Goal: Task Accomplishment & Management: Manage account settings

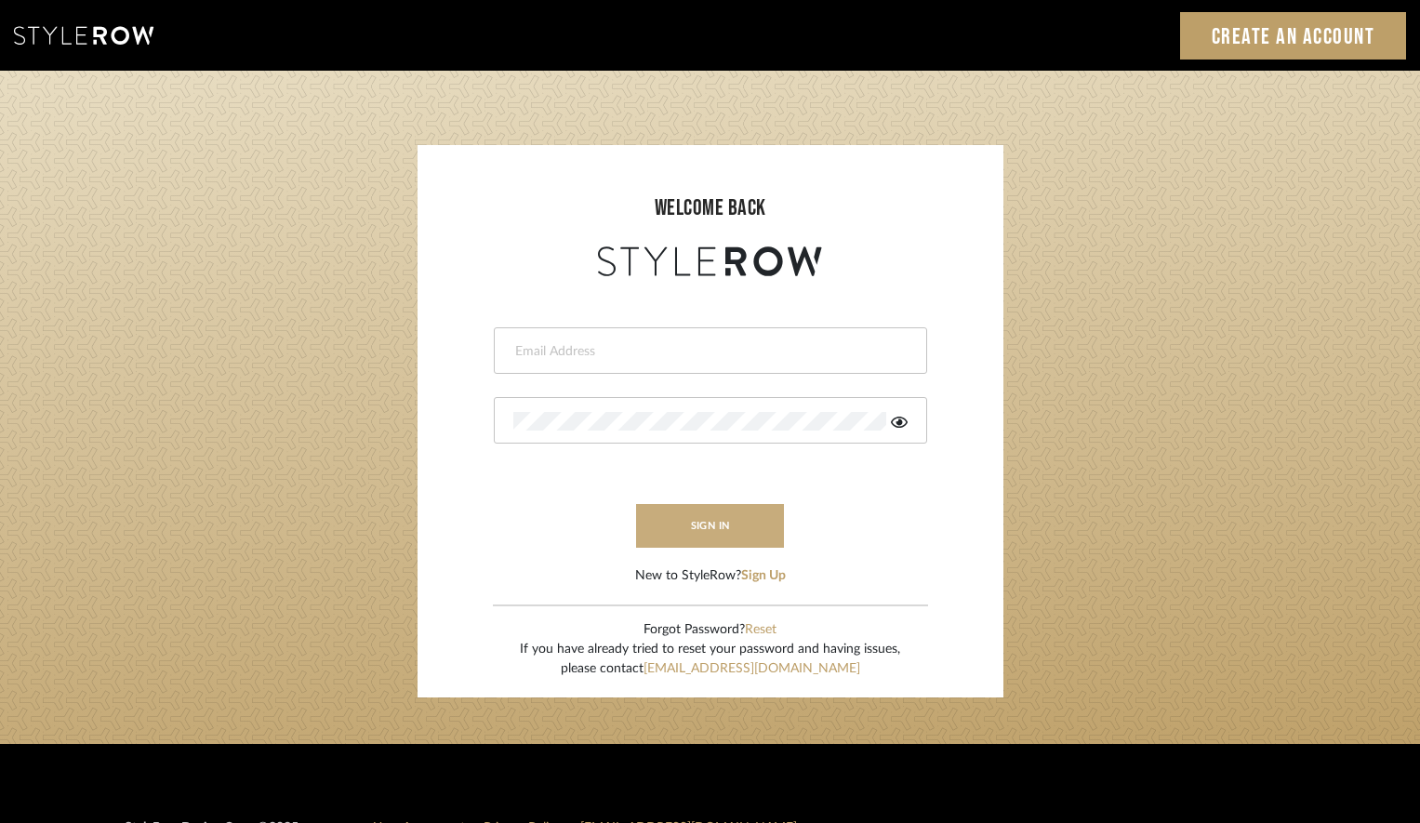
type input "khrysten@khrystentaylor.com"
click at [720, 523] on button "sign in" at bounding box center [710, 526] width 149 height 44
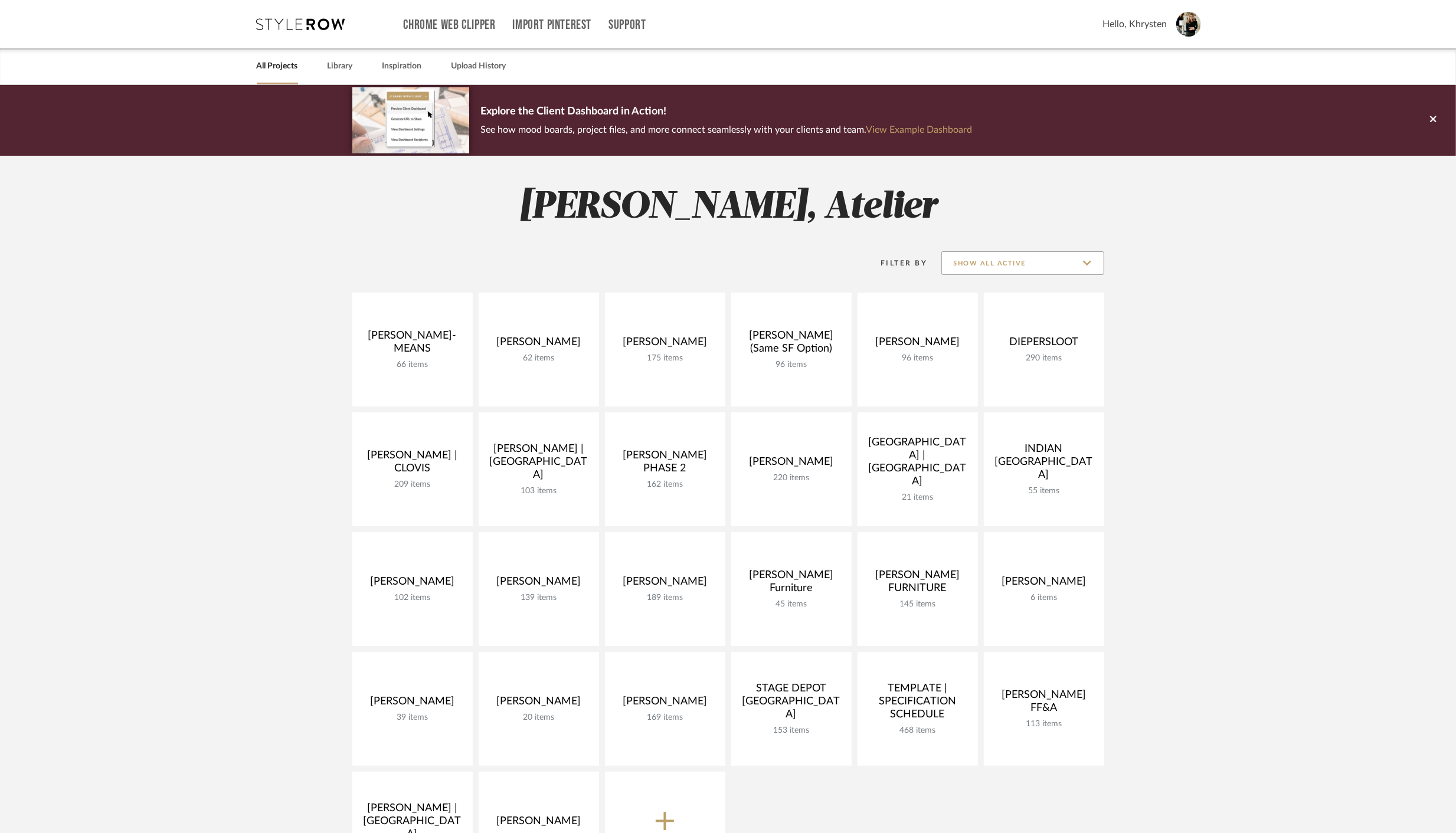
click at [1018, 255] on input "Show All Active" at bounding box center [1023, 263] width 163 height 23
click at [976, 350] on span "Archived" at bounding box center [1024, 350] width 140 height 10
type input "Archived"
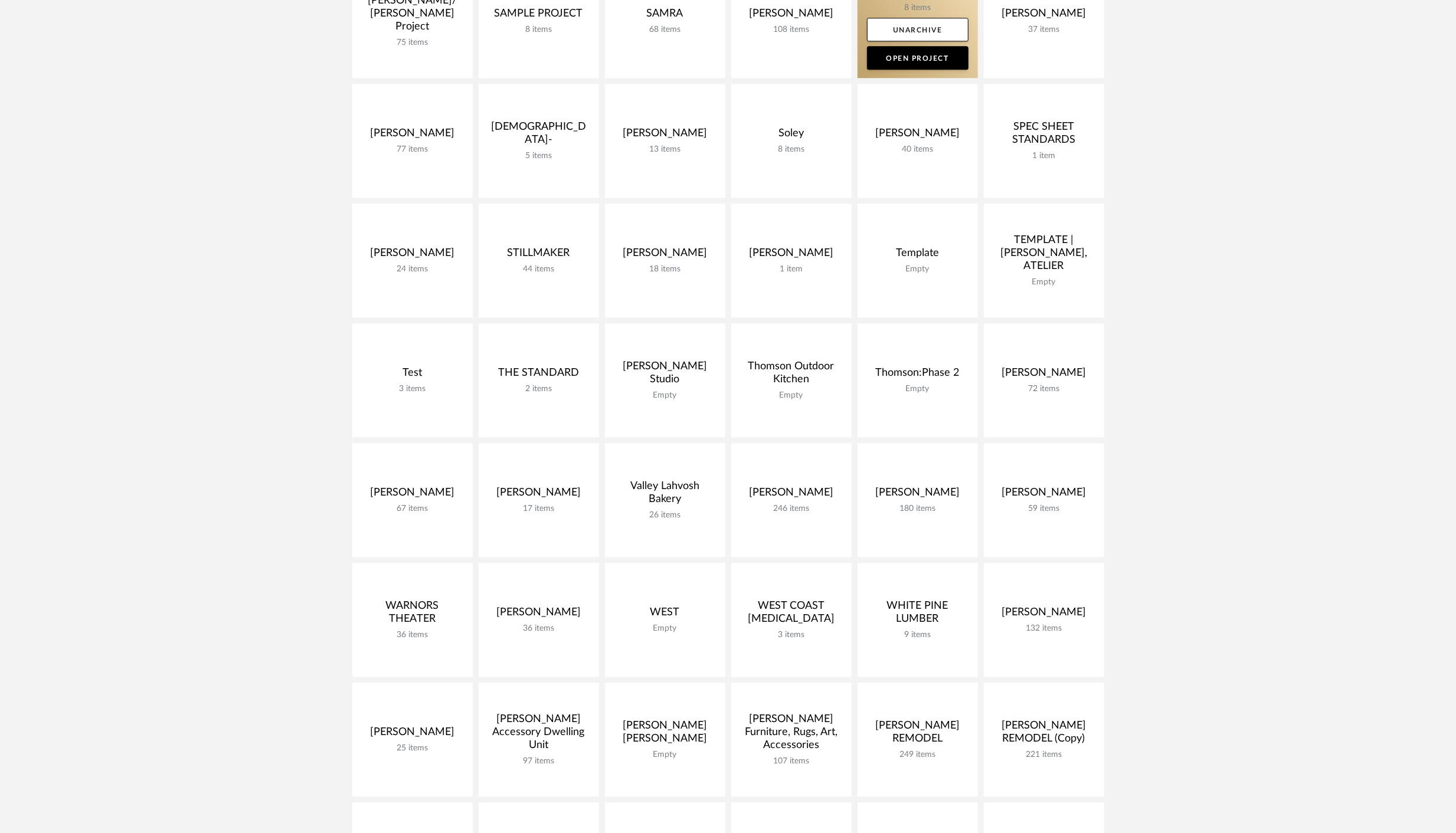
scroll to position [3189, 0]
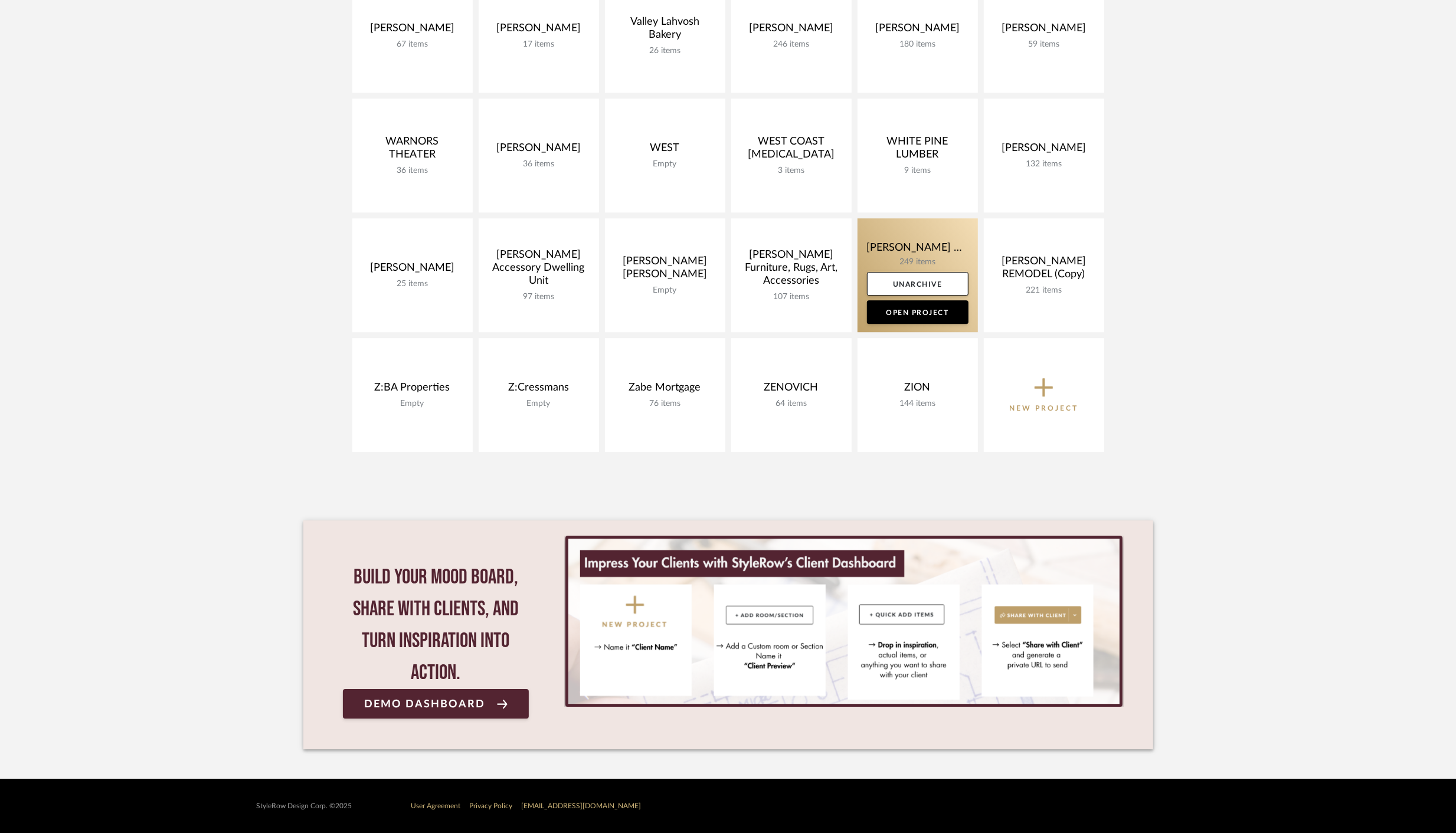
click at [924, 246] on link at bounding box center [917, 275] width 121 height 114
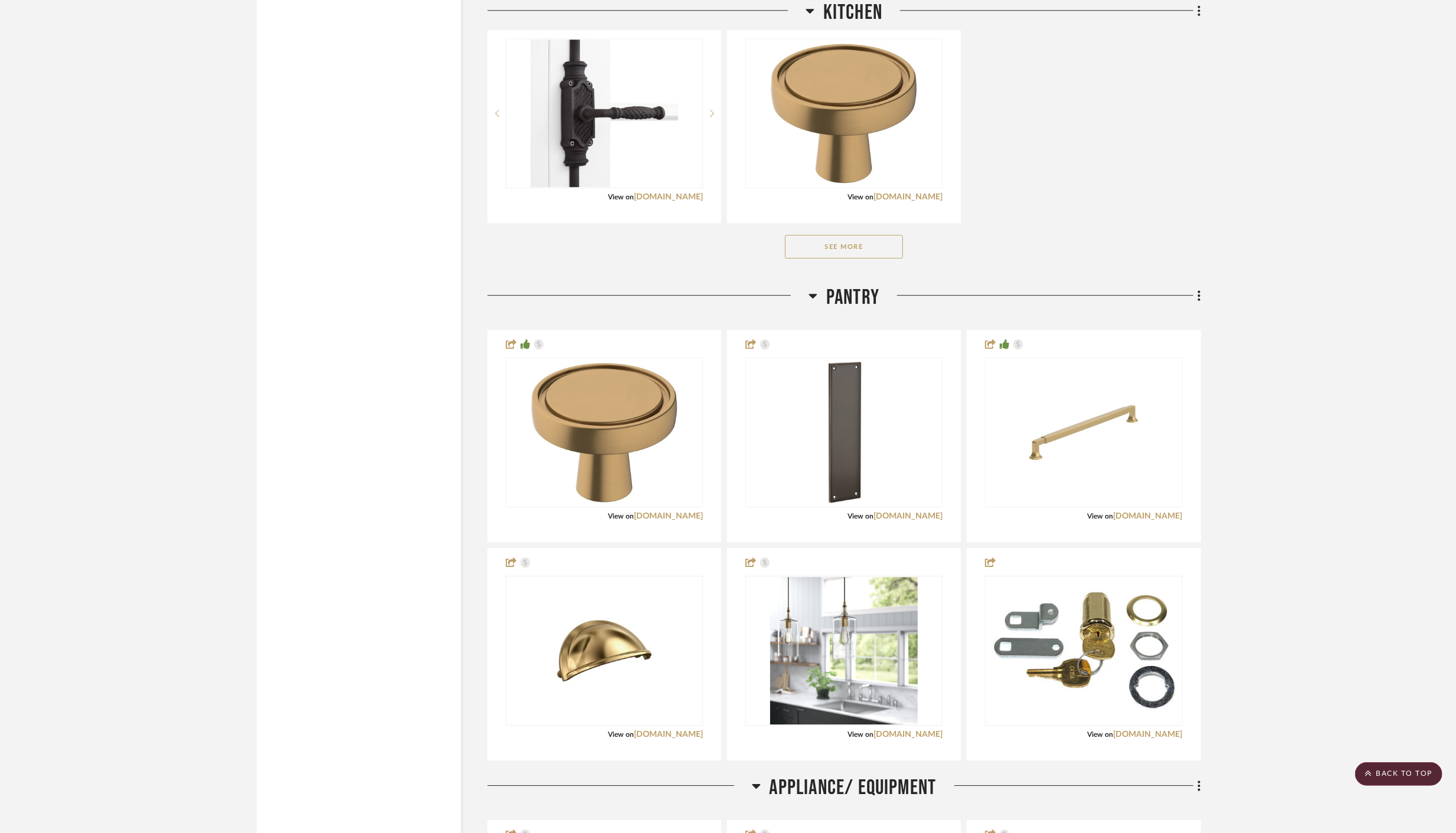
scroll to position [2890, 0]
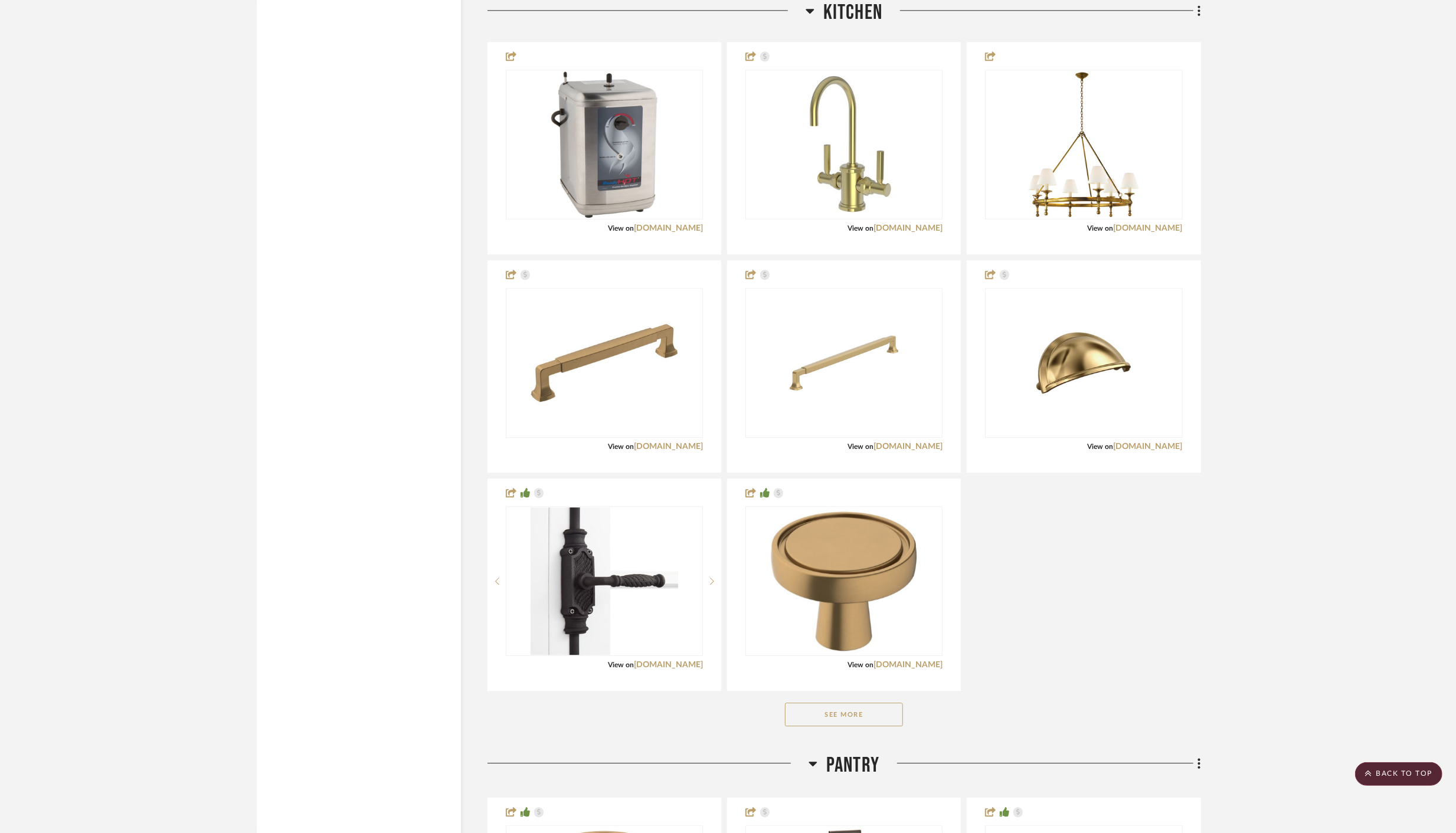
click at [838, 696] on button "See More" at bounding box center [844, 714] width 118 height 23
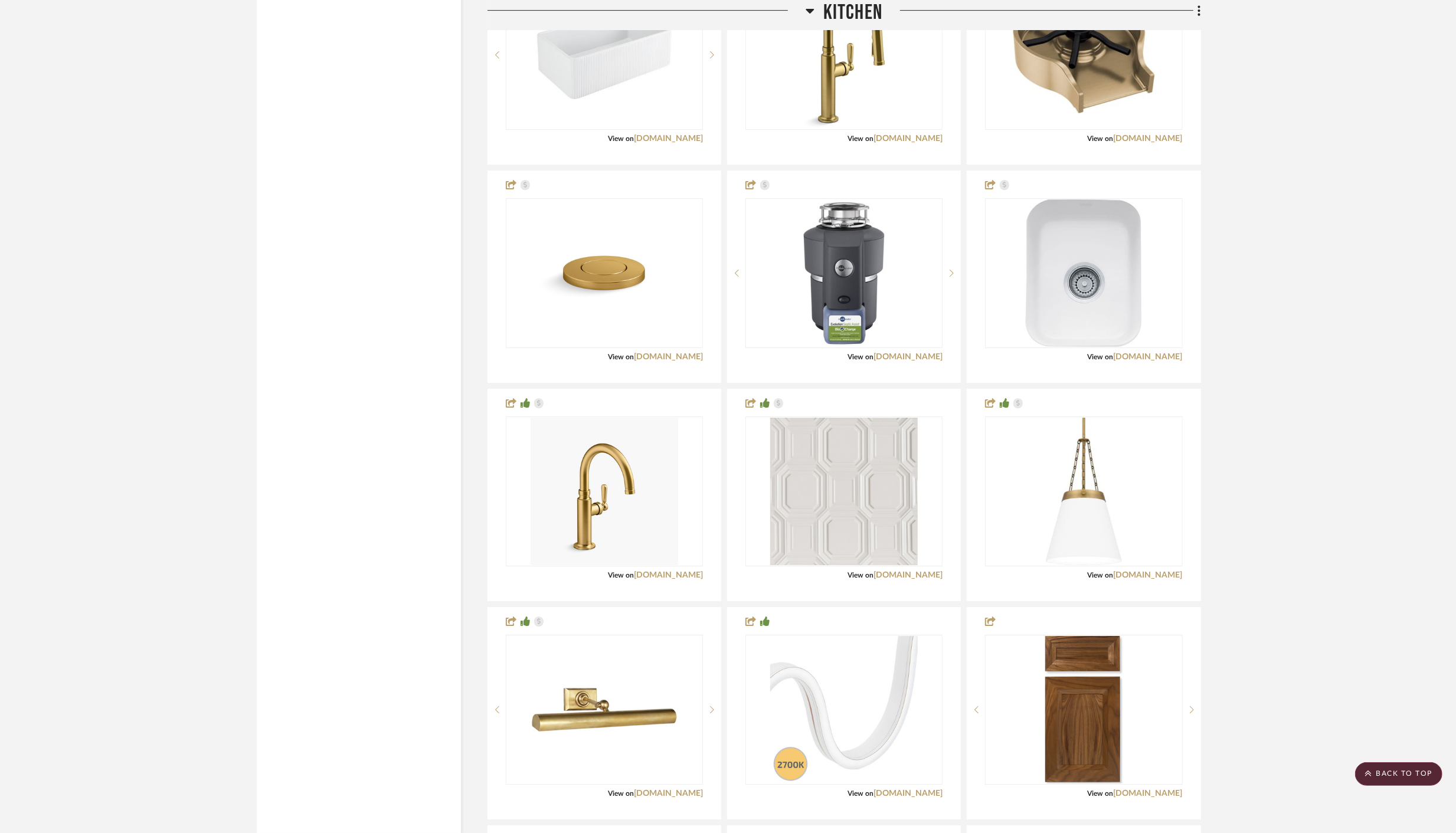
scroll to position [3864, 0]
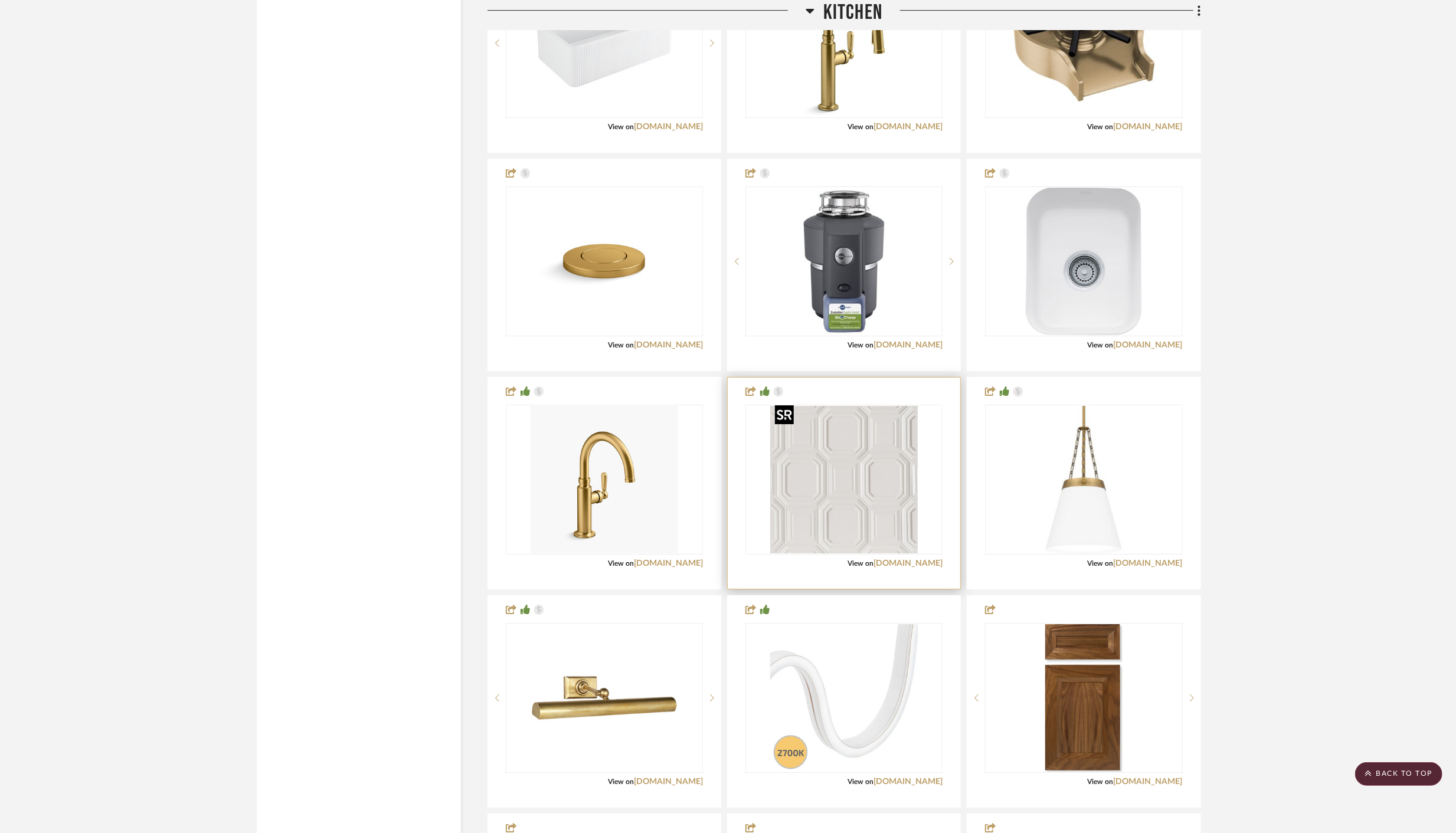
click at [855, 452] on img "0" at bounding box center [844, 480] width 148 height 148
click at [929, 466] on div "0" at bounding box center [844, 480] width 196 height 148
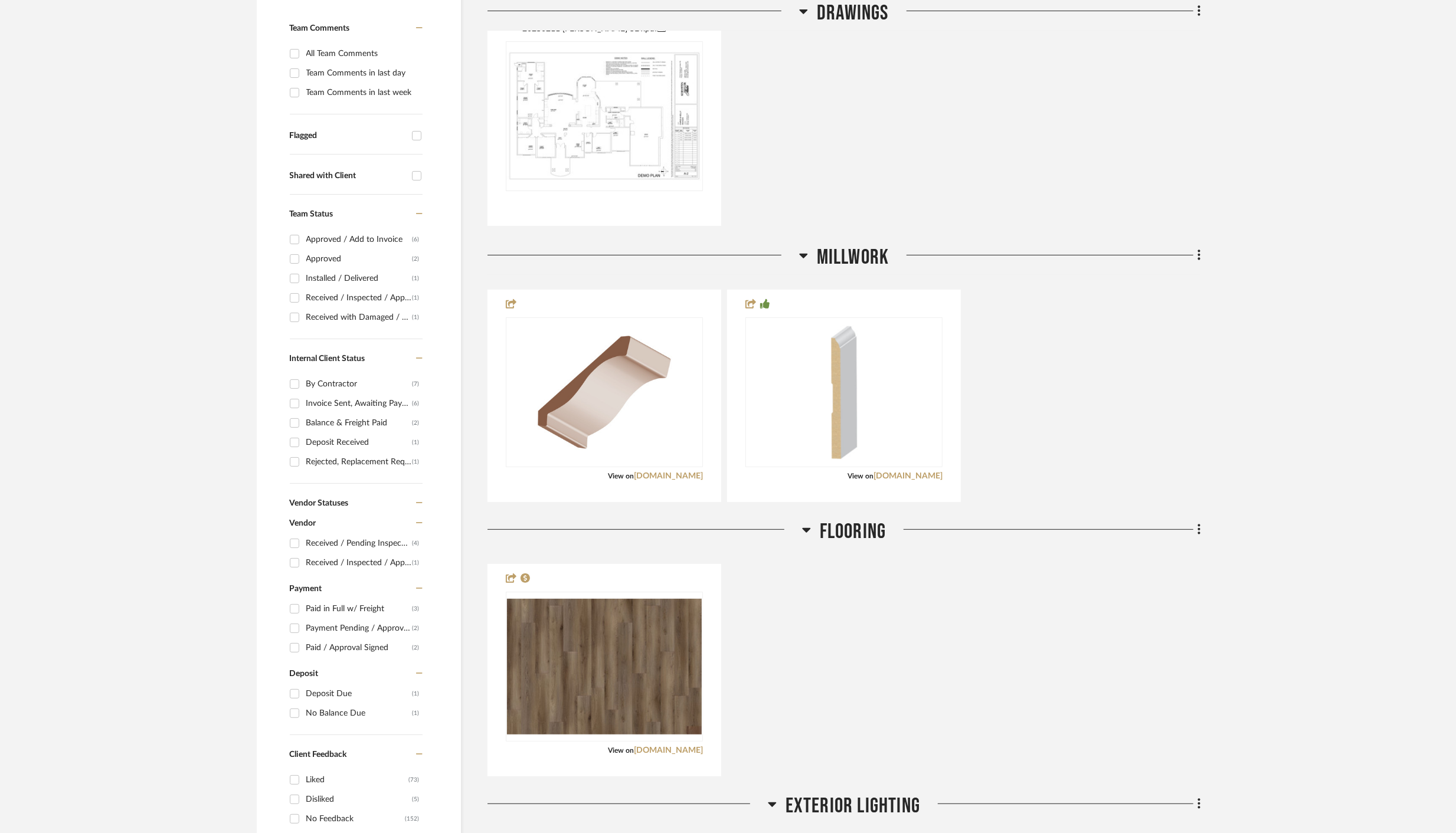
scroll to position [0, 0]
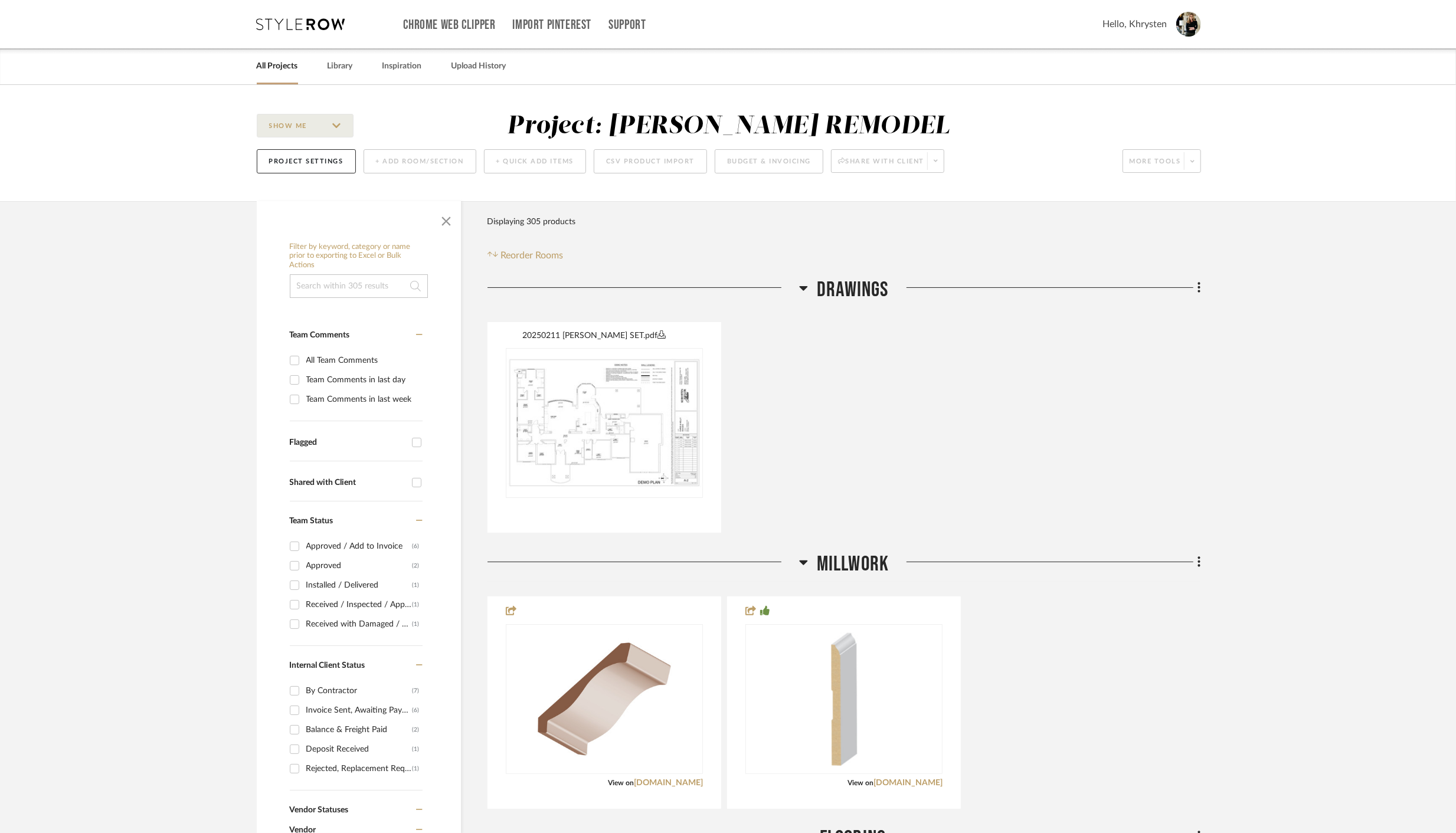
click at [273, 67] on link "All Projects" at bounding box center [277, 66] width 41 height 16
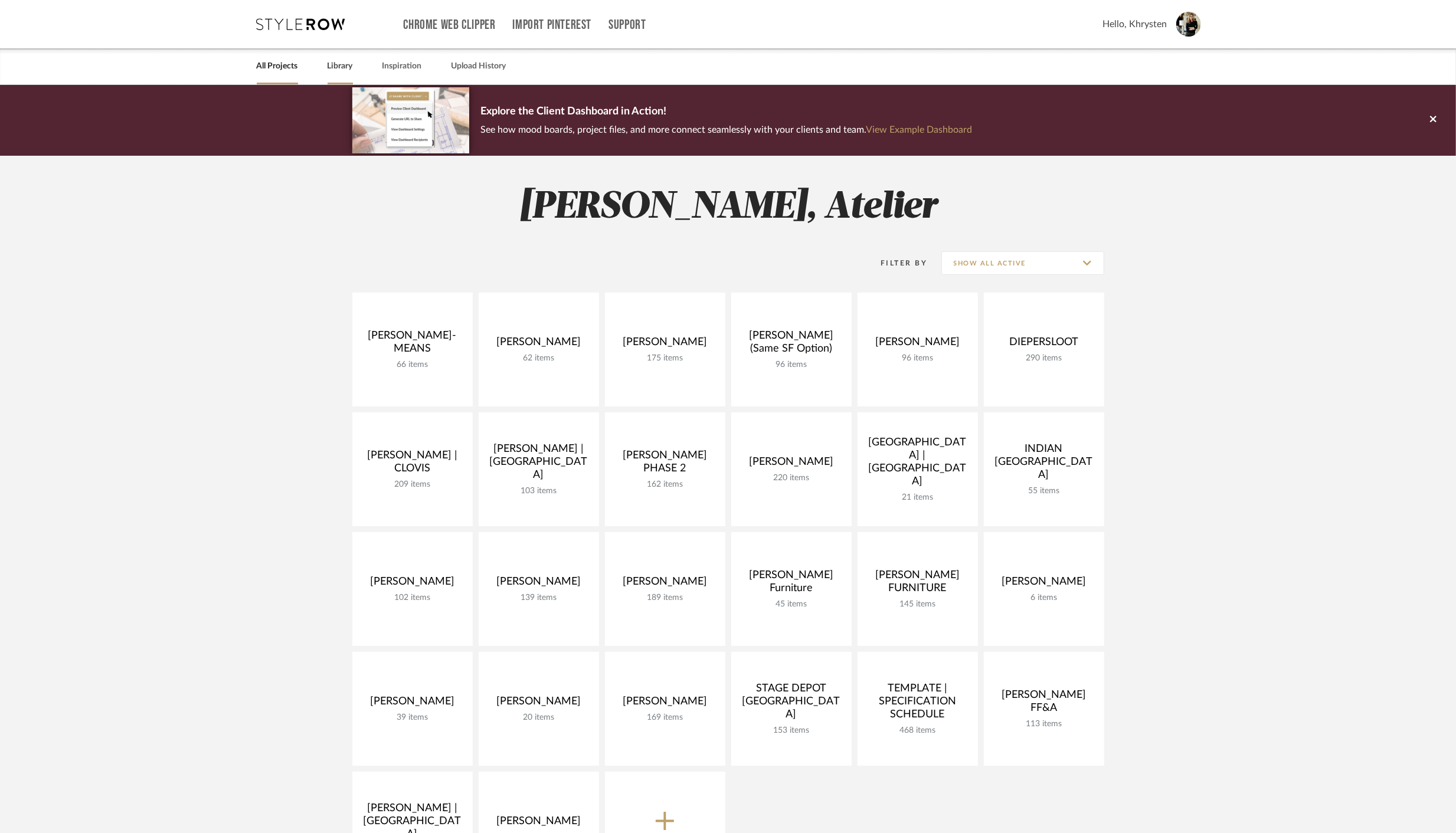
click at [342, 67] on link "Library" at bounding box center [340, 66] width 25 height 16
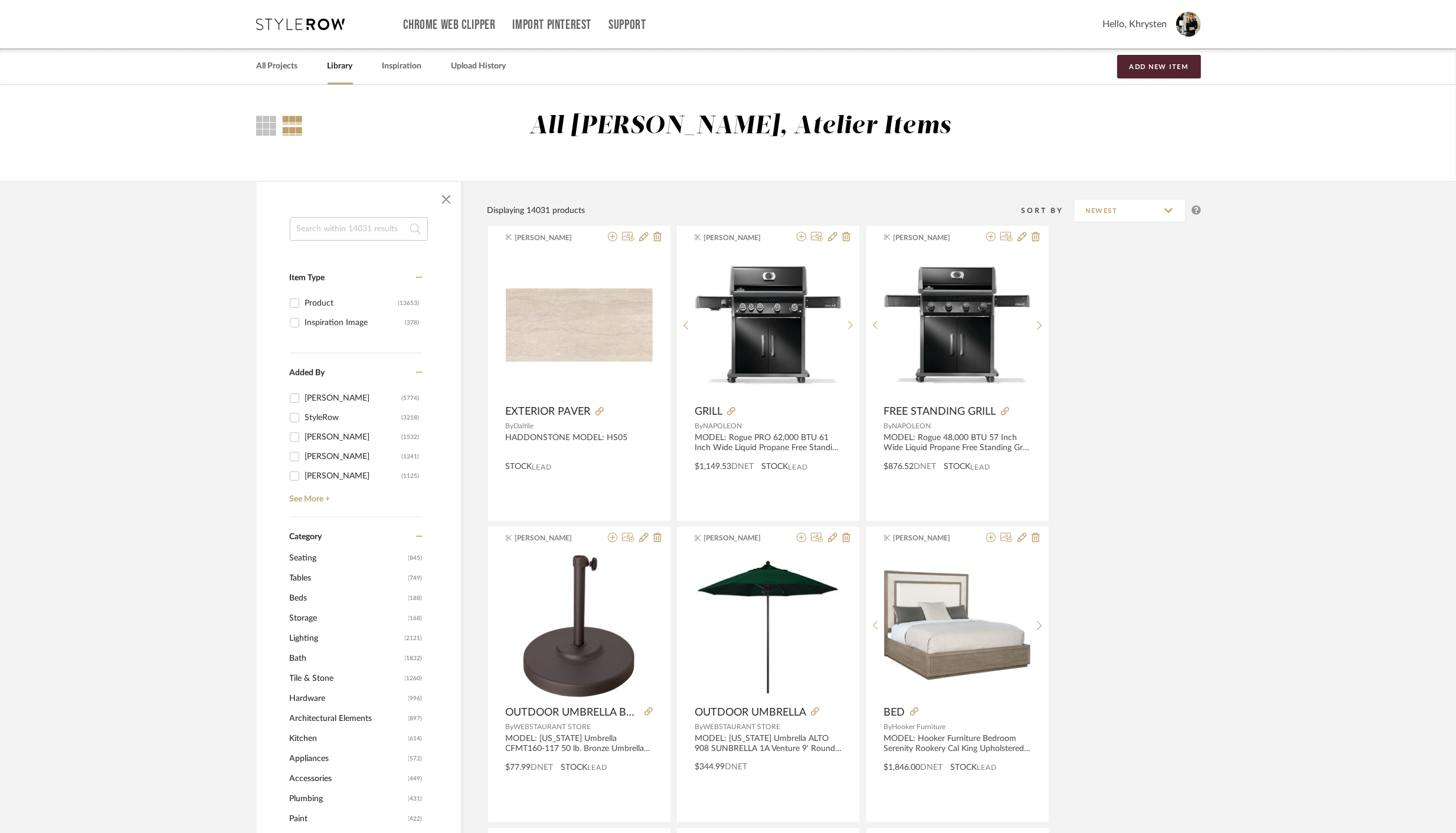
click at [355, 225] on input at bounding box center [359, 228] width 138 height 23
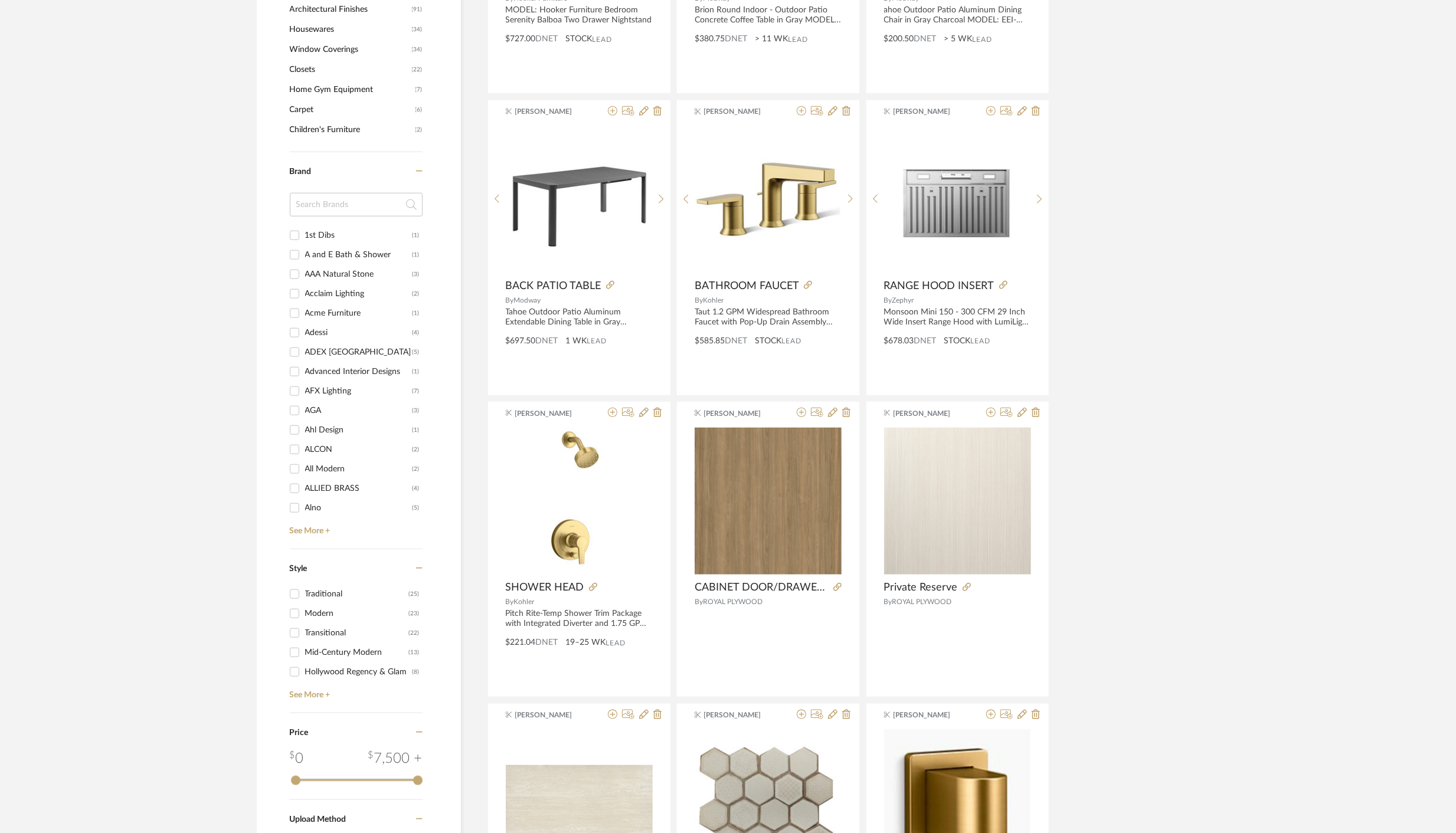
scroll to position [1150, 0]
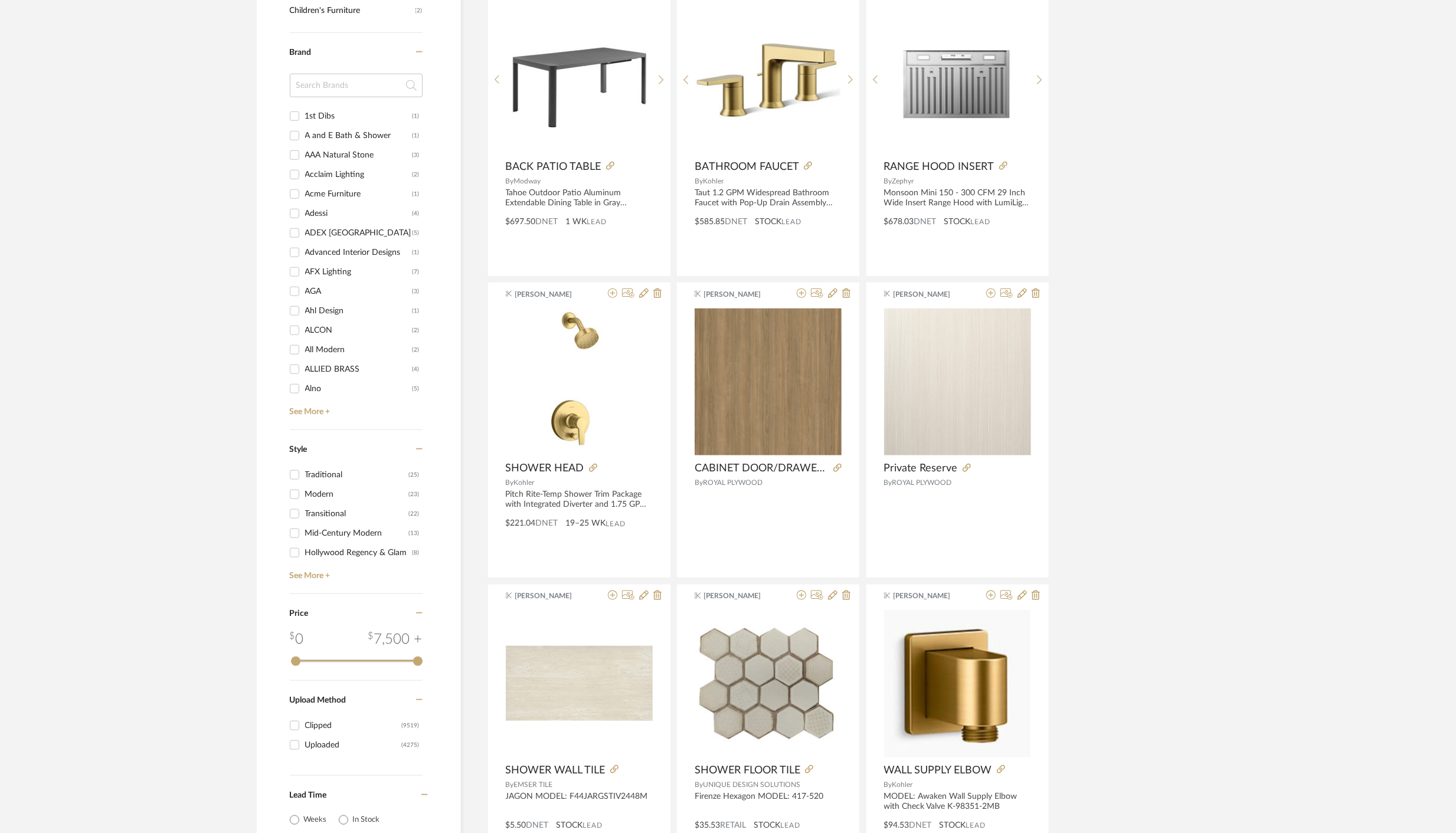
click at [327, 86] on input at bounding box center [356, 85] width 133 height 23
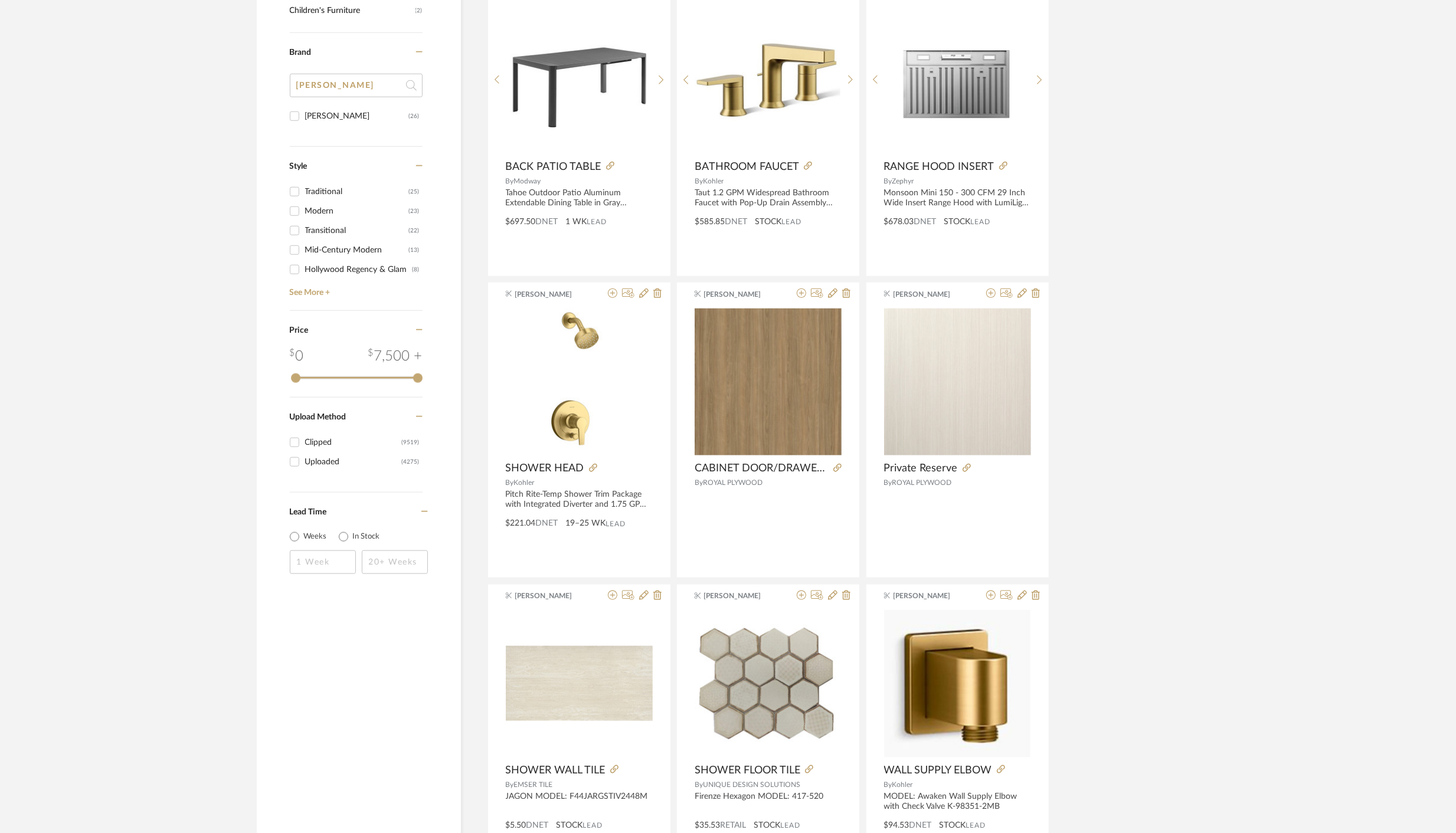
type input "[PERSON_NAME]"
click at [298, 118] on input "[PERSON_NAME] (26)" at bounding box center [294, 116] width 19 height 19
checkbox input "true"
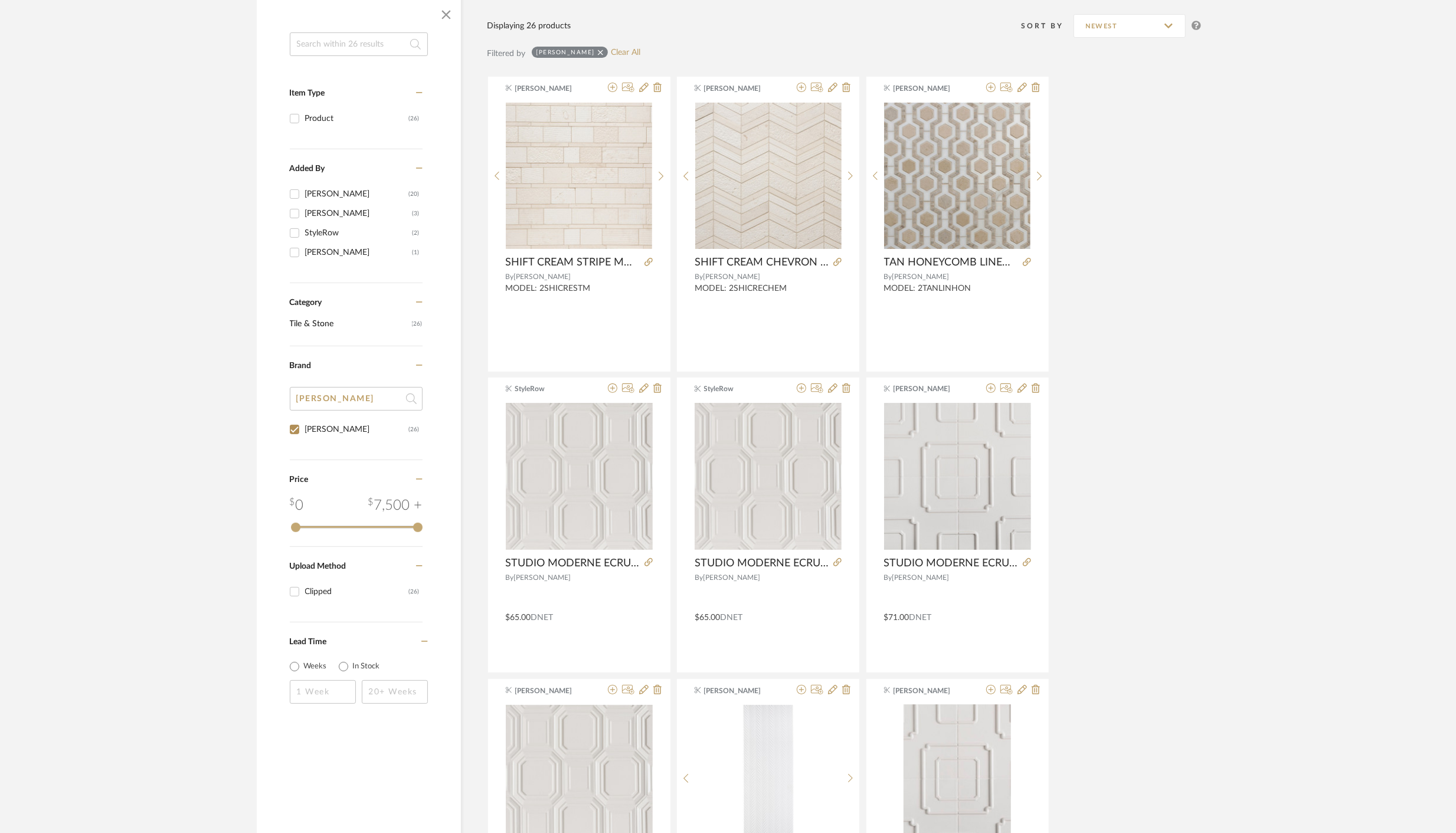
scroll to position [180, 0]
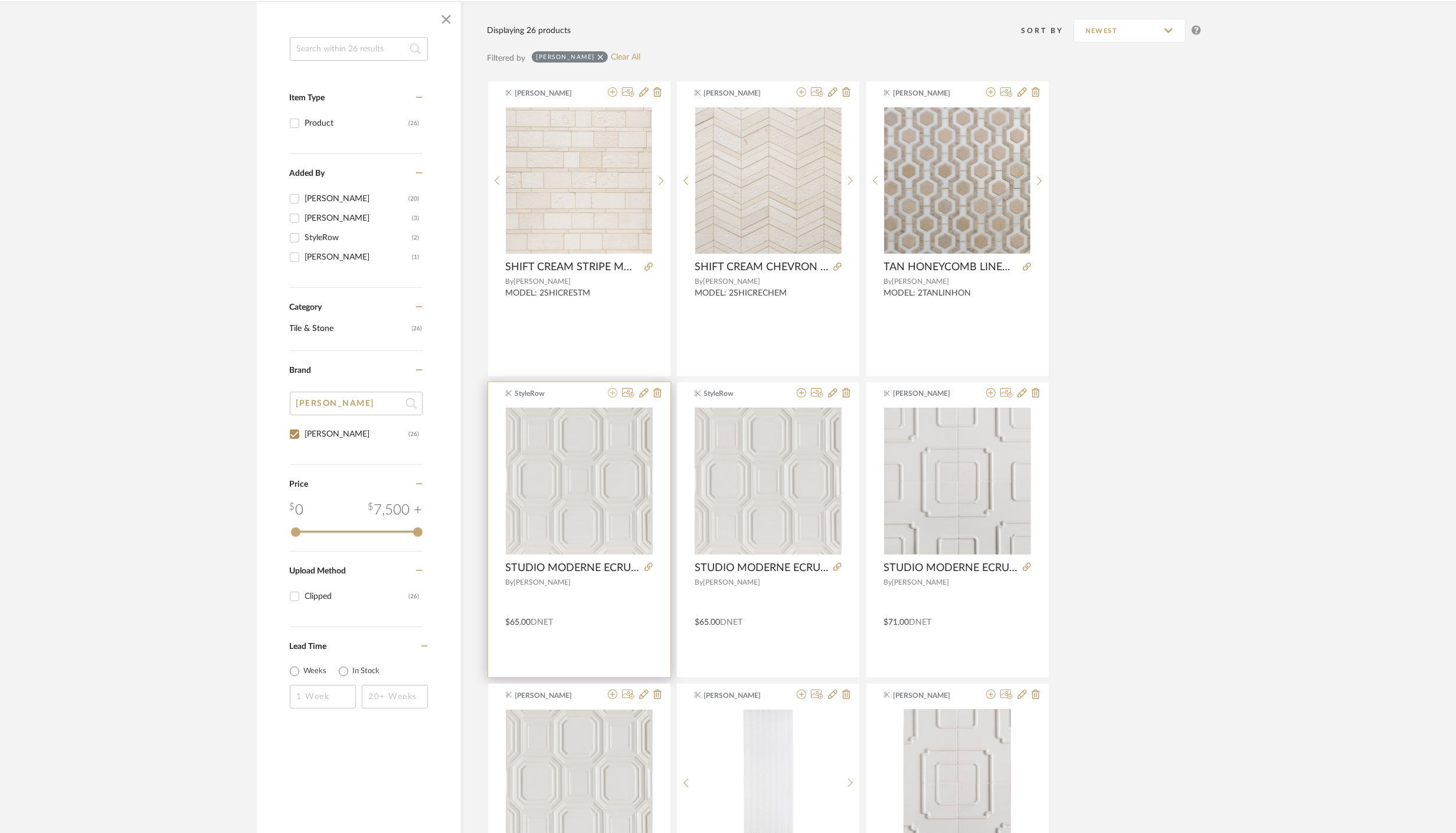
click at [614, 395] on icon at bounding box center [612, 393] width 10 height 10
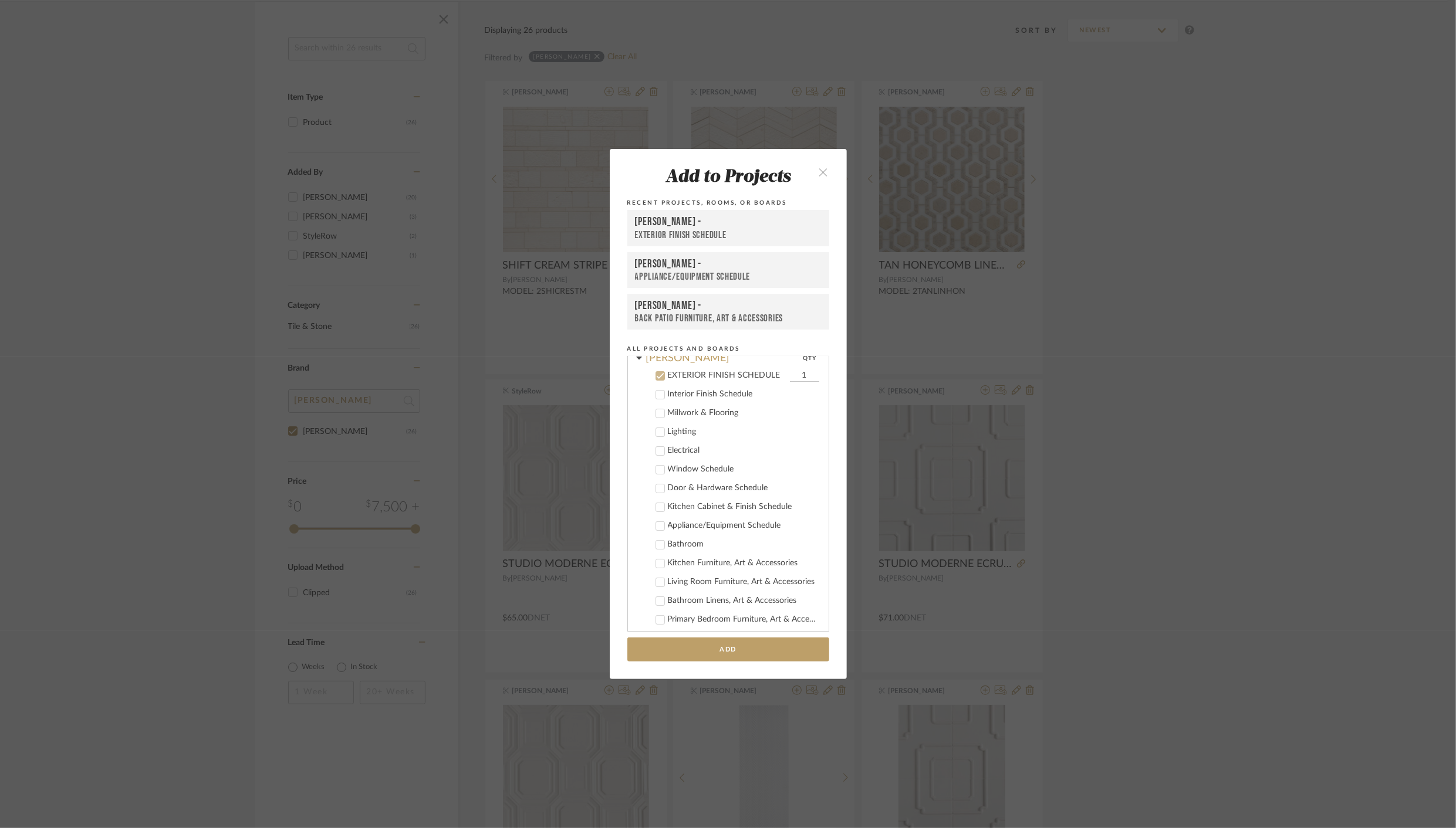
scroll to position [104, 0]
click at [656, 367] on icon at bounding box center [660, 367] width 8 height 8
click at [673, 250] on div "[PERSON_NAME] - EXTERIOR FINISH SCHEDULE [PERSON_NAME] - Appliance/Equipment Sc…" at bounding box center [728, 270] width 202 height 120
click at [724, 336] on add-to "Add to Projects Recent Projects, Rooms, or Boards [PERSON_NAME] - EXTERIOR FINI…" at bounding box center [728, 414] width 237 height 530
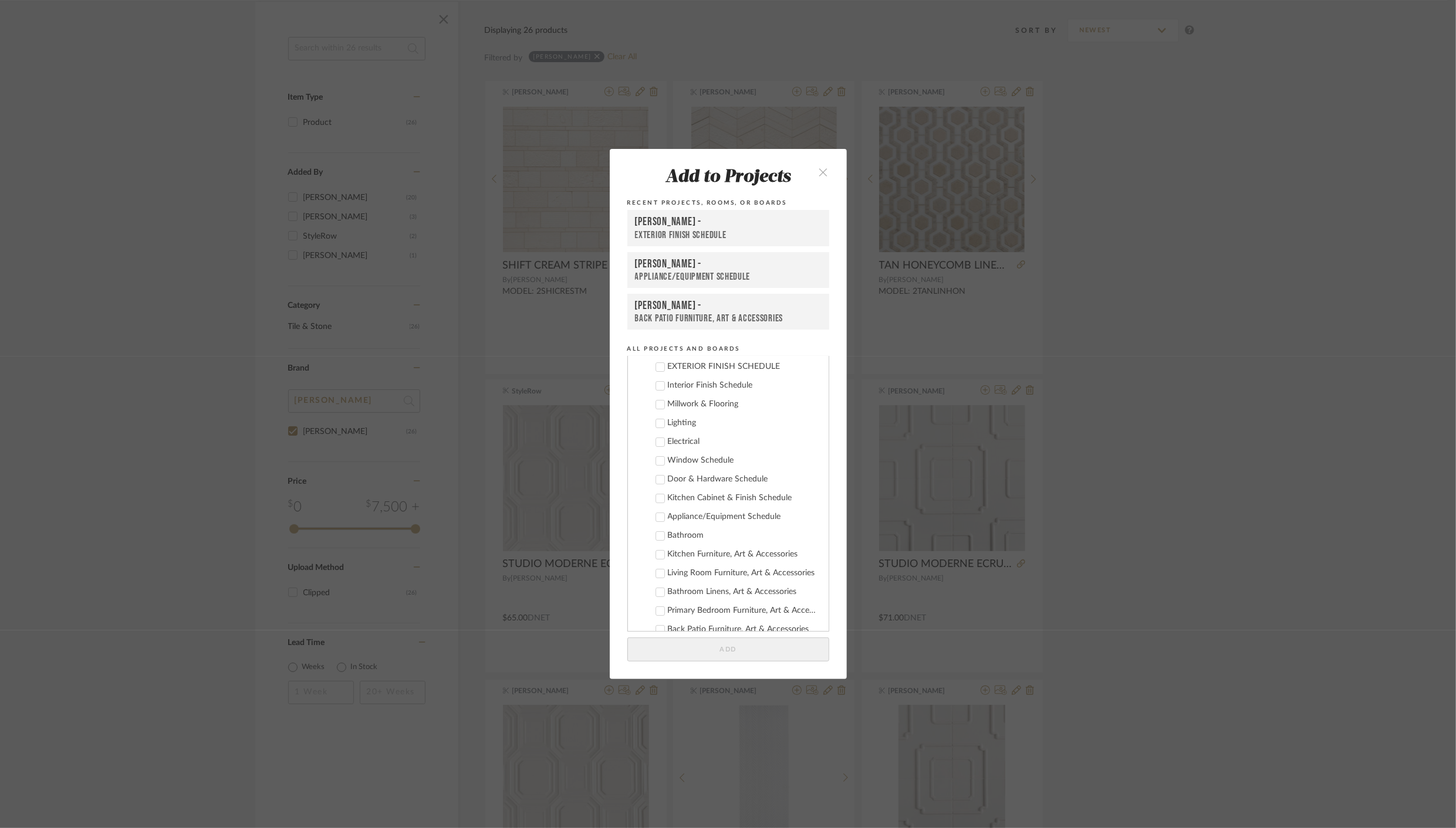
click at [822, 172] on icon "close" at bounding box center [823, 172] width 10 height 10
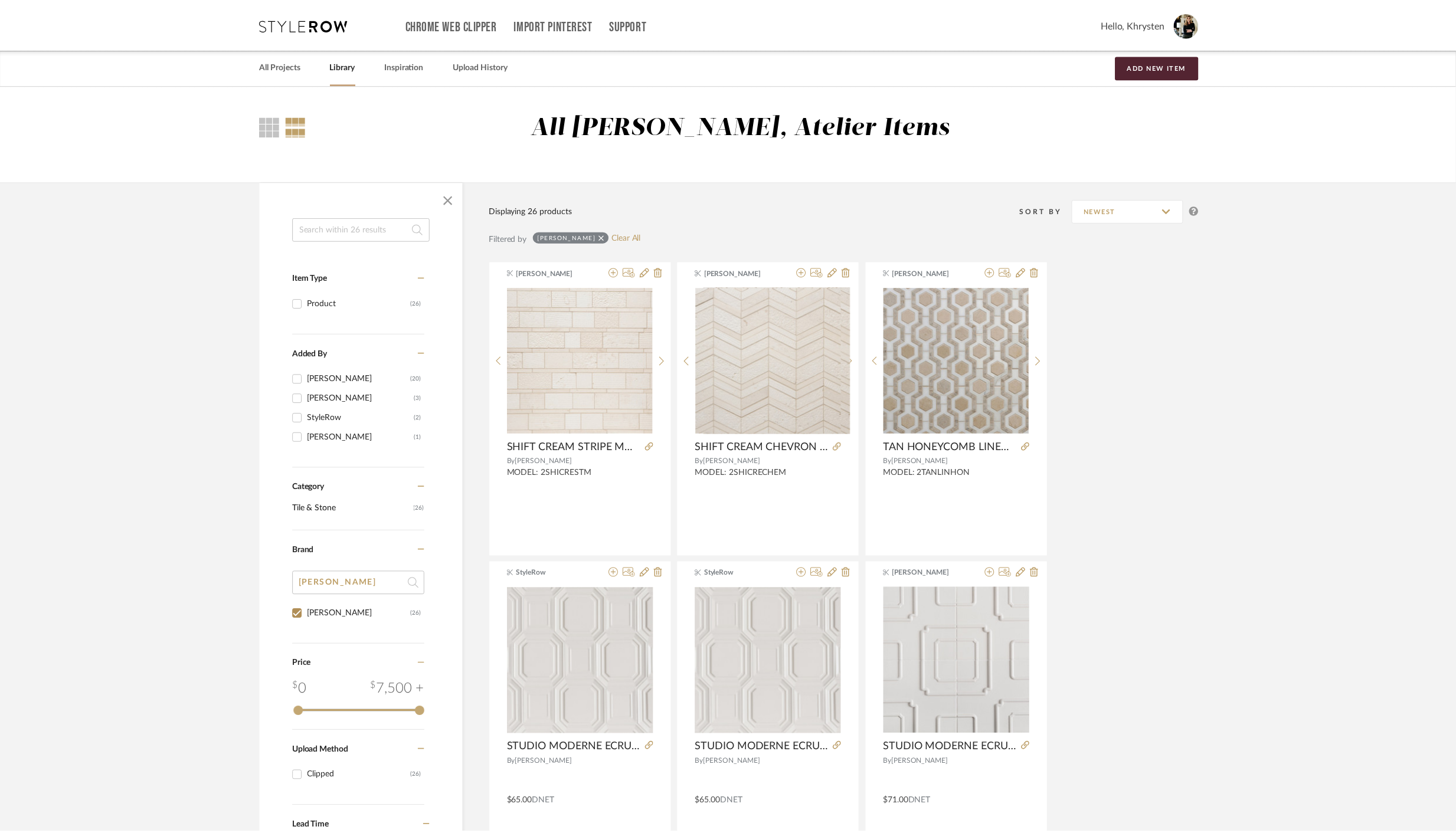
scroll to position [180, 0]
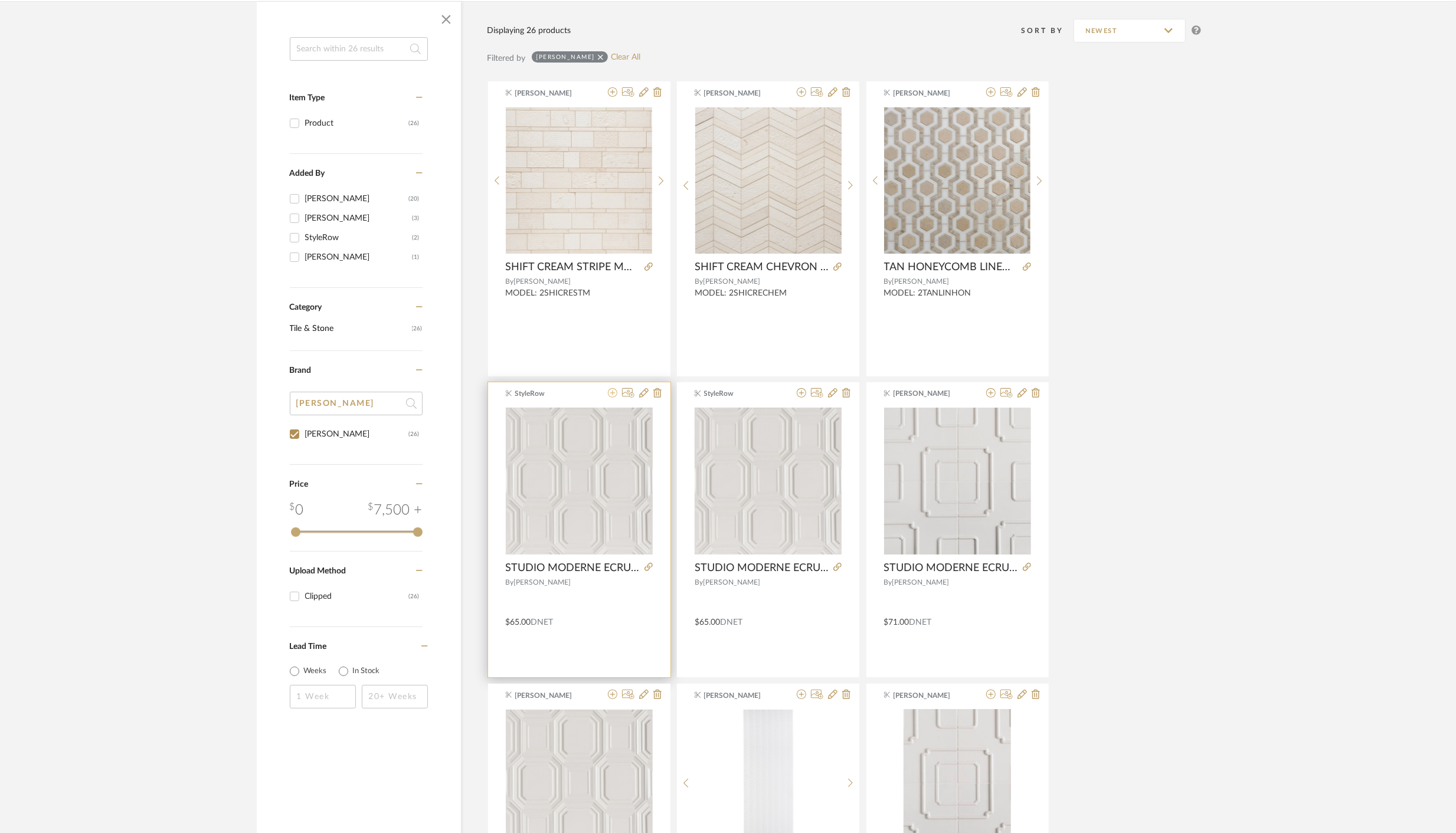
click at [615, 393] on icon at bounding box center [612, 393] width 10 height 10
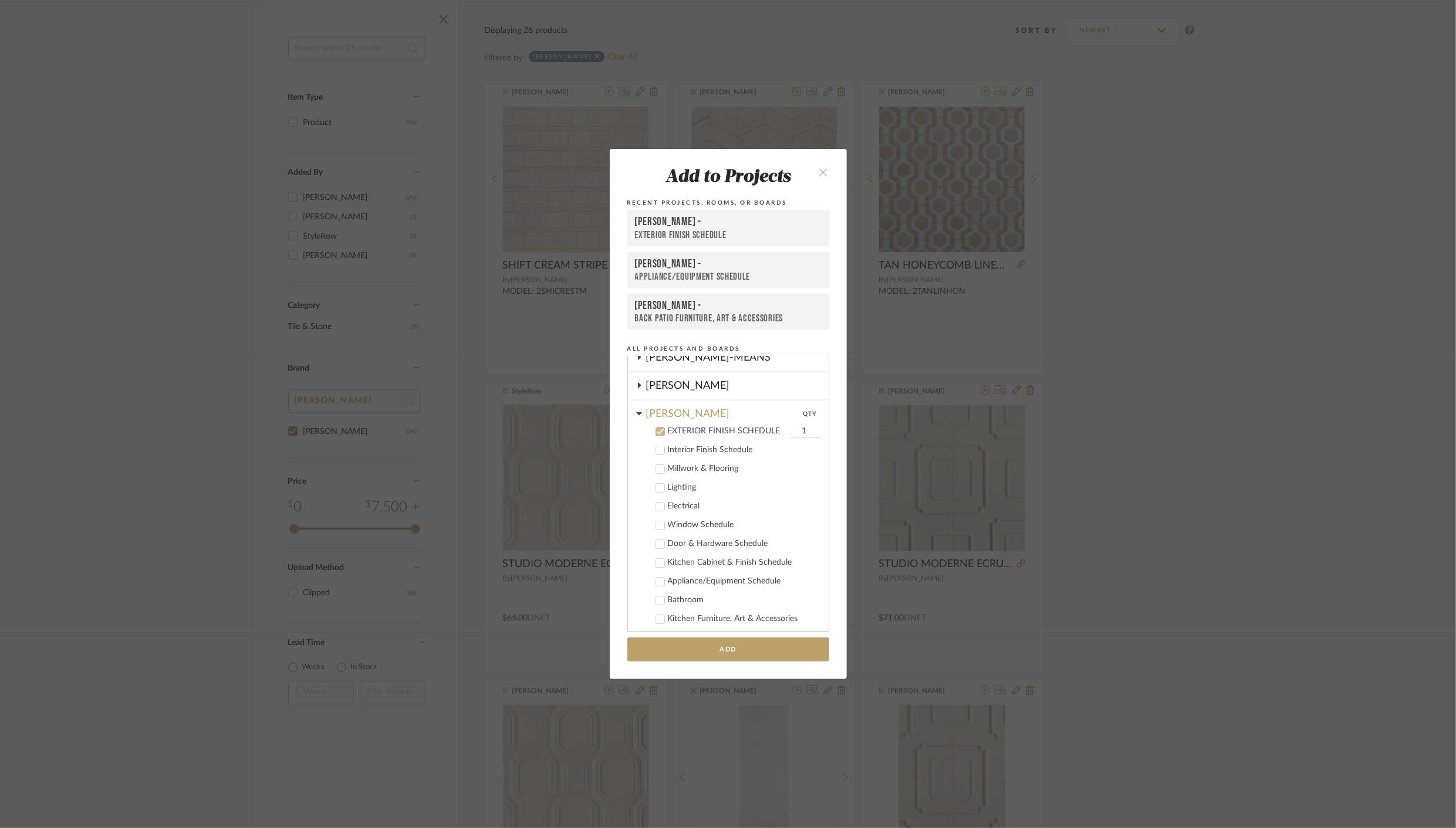
scroll to position [104, 0]
click at [656, 368] on icon at bounding box center [660, 367] width 8 height 6
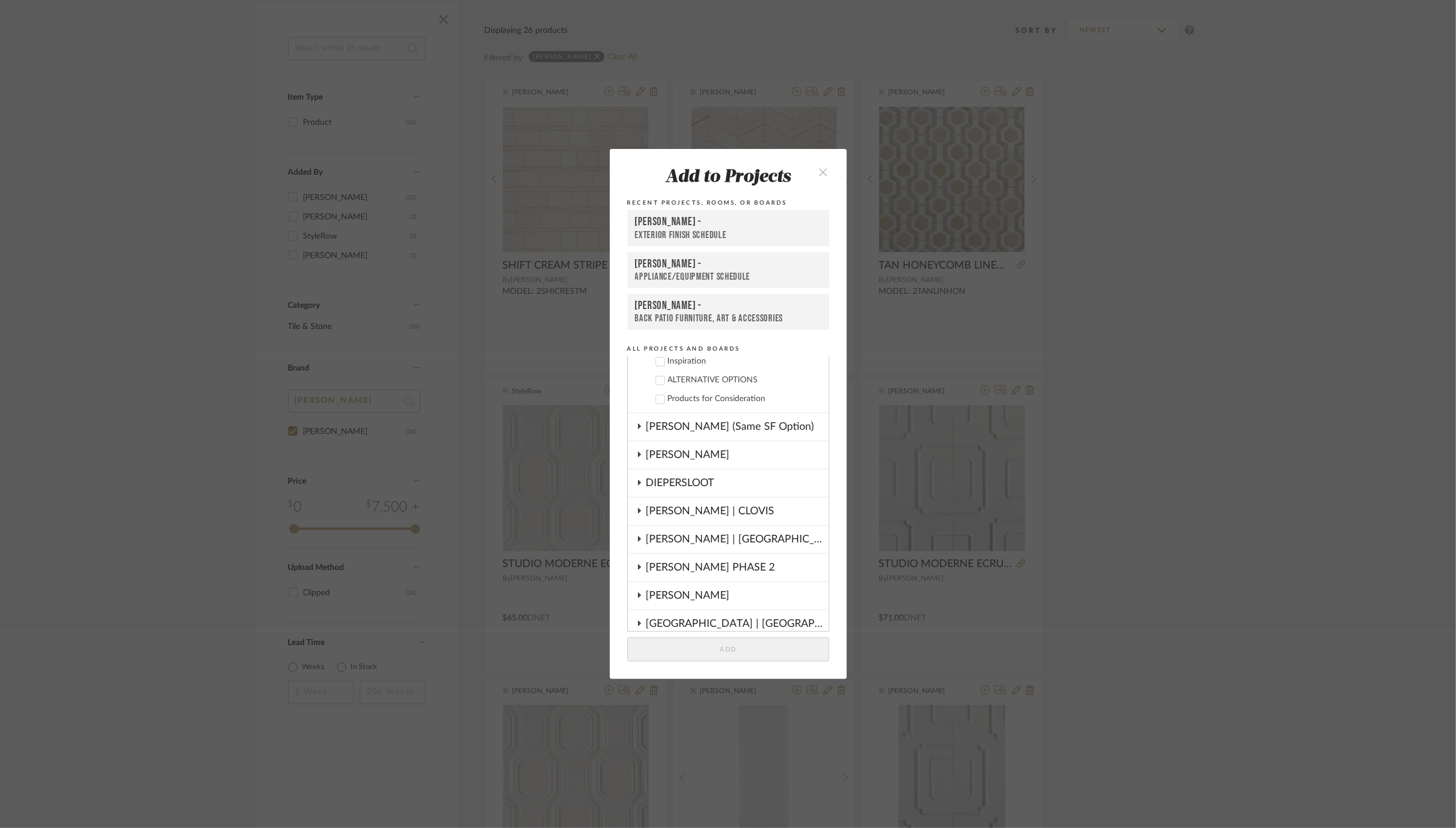
scroll to position [393, 0]
click at [638, 508] on icon at bounding box center [638, 508] width 9 height 6
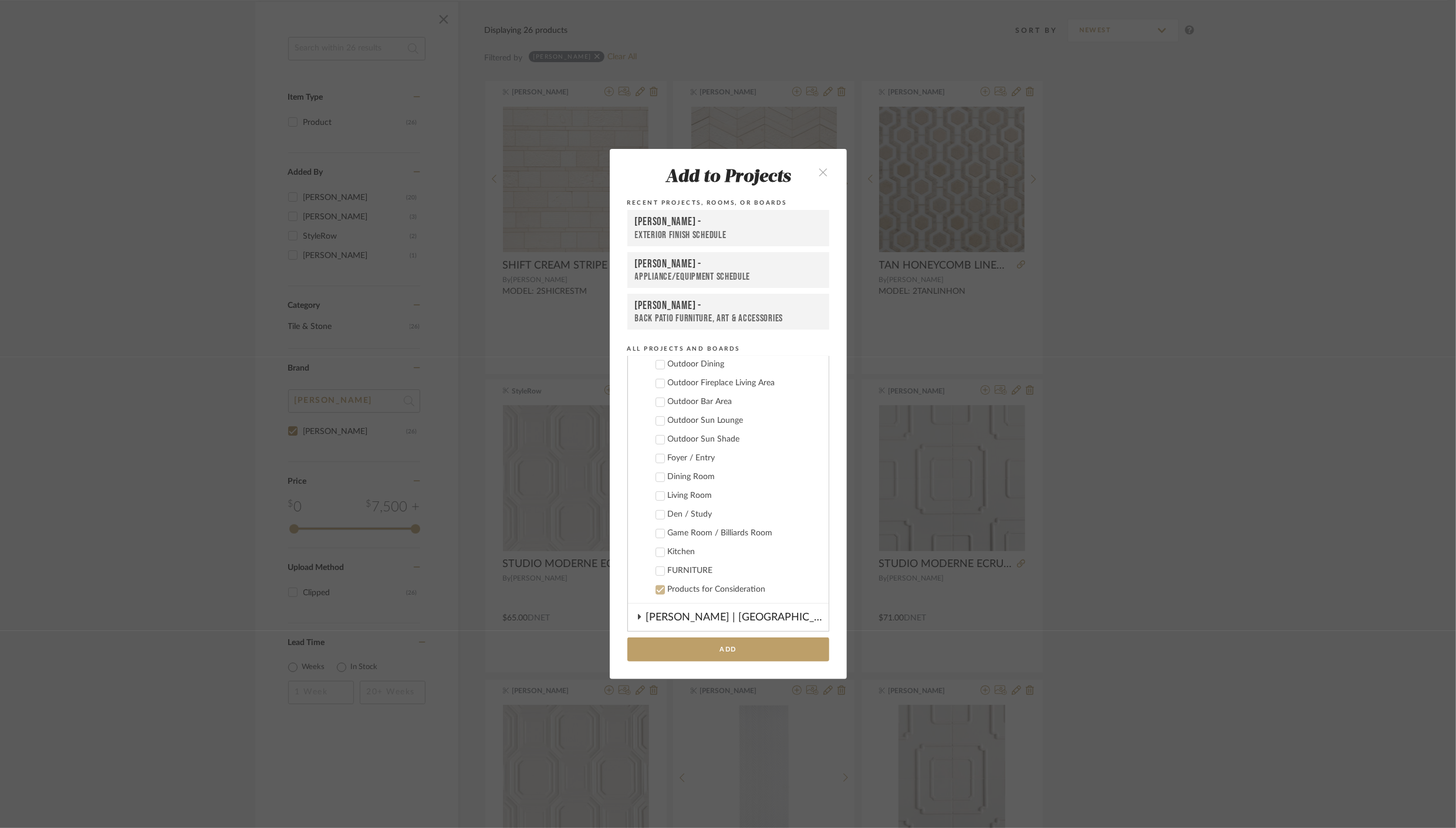
scroll to position [800, 0]
click at [656, 552] on icon at bounding box center [660, 552] width 8 height 6
click at [743, 651] on button "Add" at bounding box center [728, 650] width 202 height 24
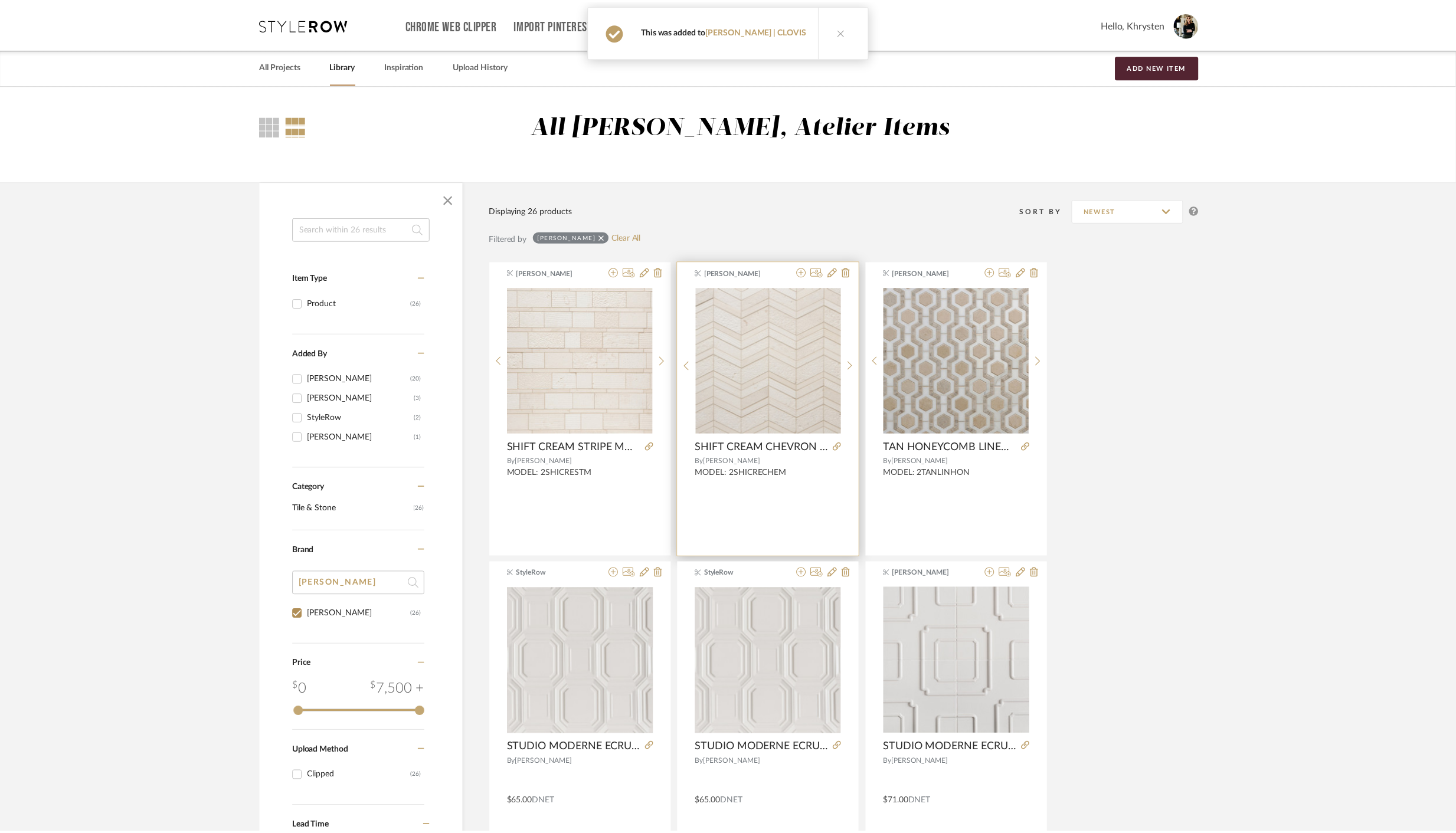
scroll to position [180, 0]
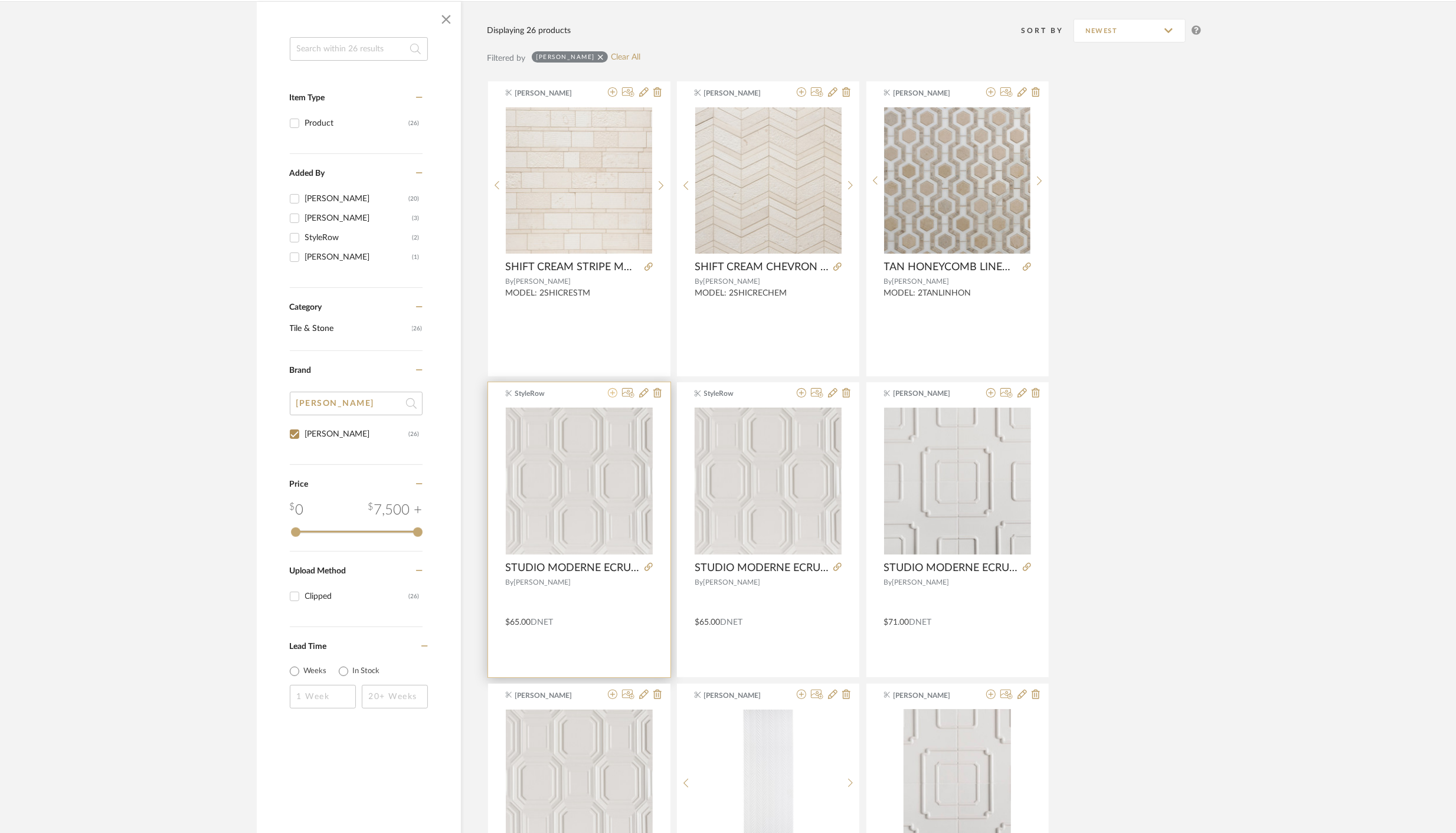
click at [612, 394] on icon at bounding box center [612, 393] width 10 height 10
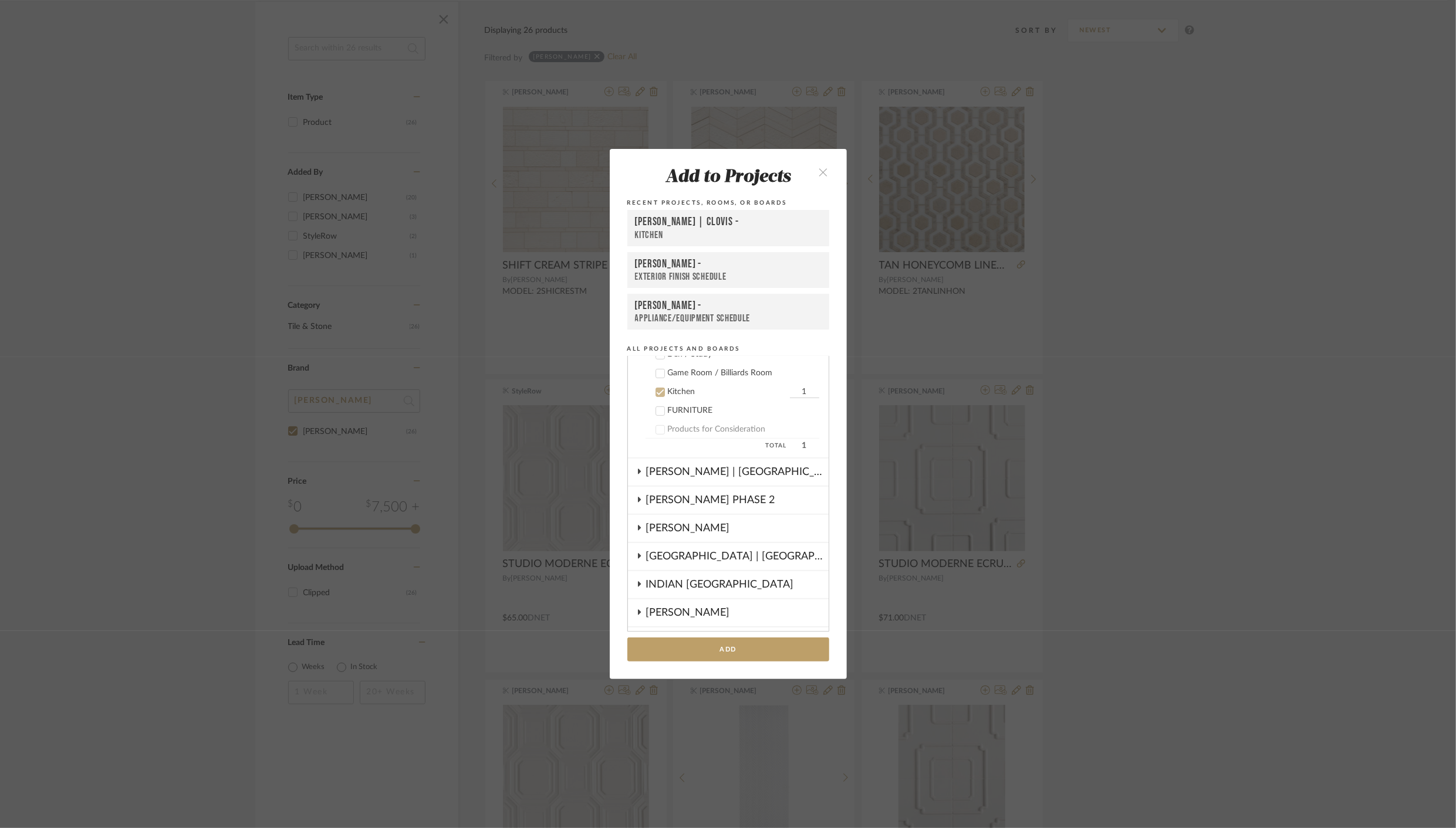
scroll to position [648, 0]
click at [646, 474] on div "[PERSON_NAME] PHASE 2" at bounding box center [737, 475] width 182 height 27
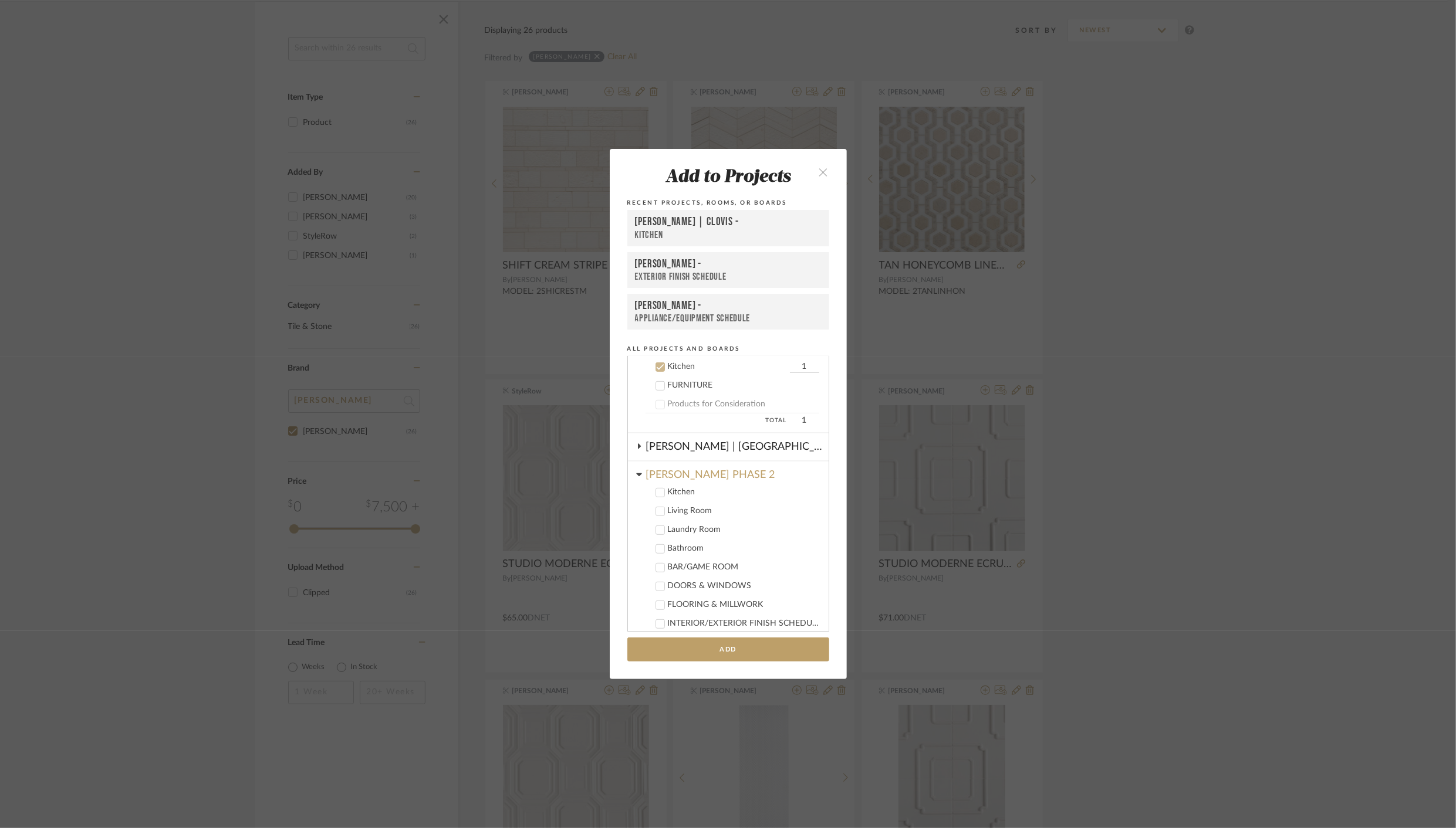
click at [656, 493] on icon at bounding box center [660, 493] width 8 height 8
click at [731, 648] on button "Add" at bounding box center [728, 650] width 202 height 24
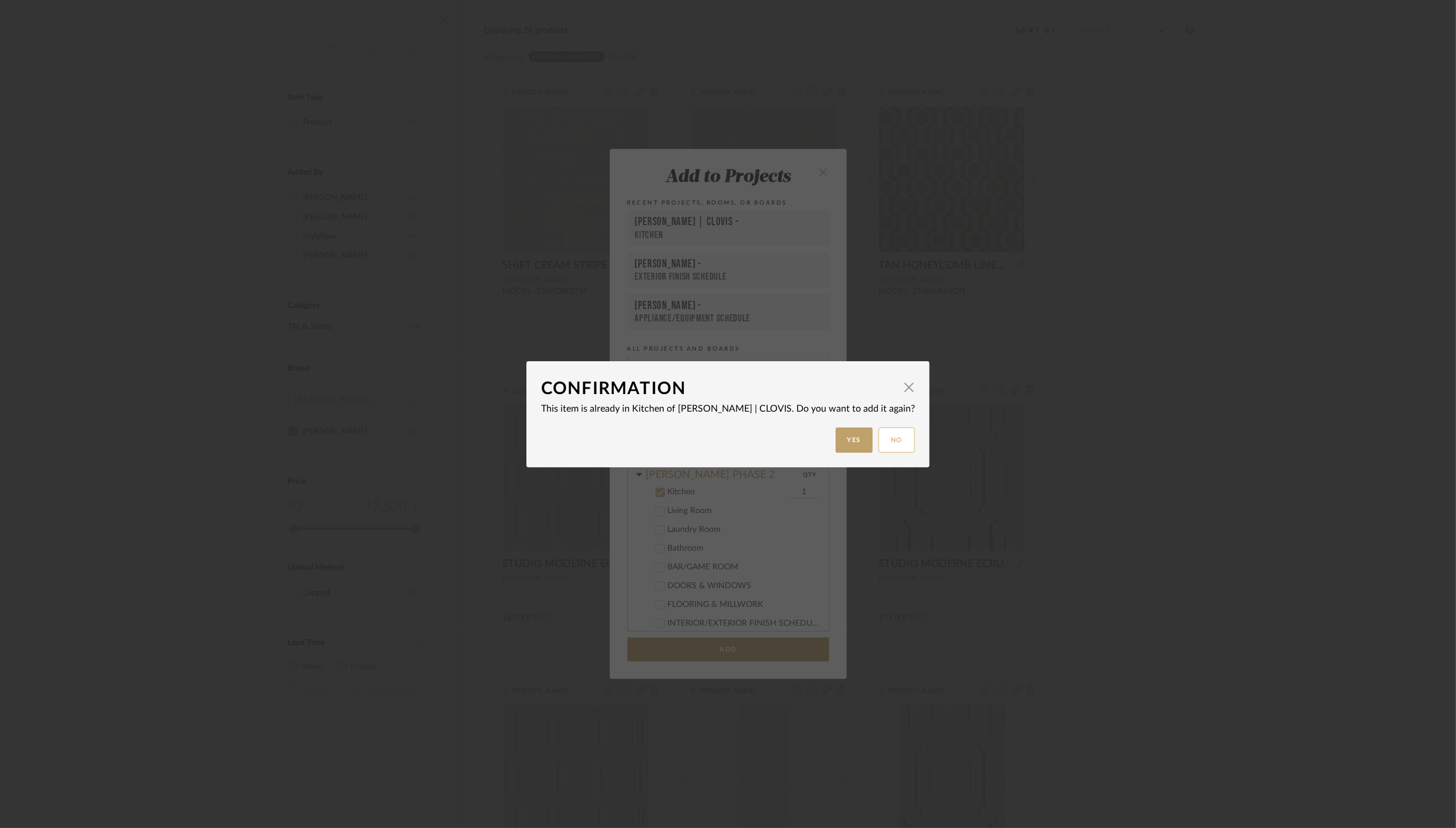
click at [878, 440] on button "No" at bounding box center [896, 440] width 37 height 25
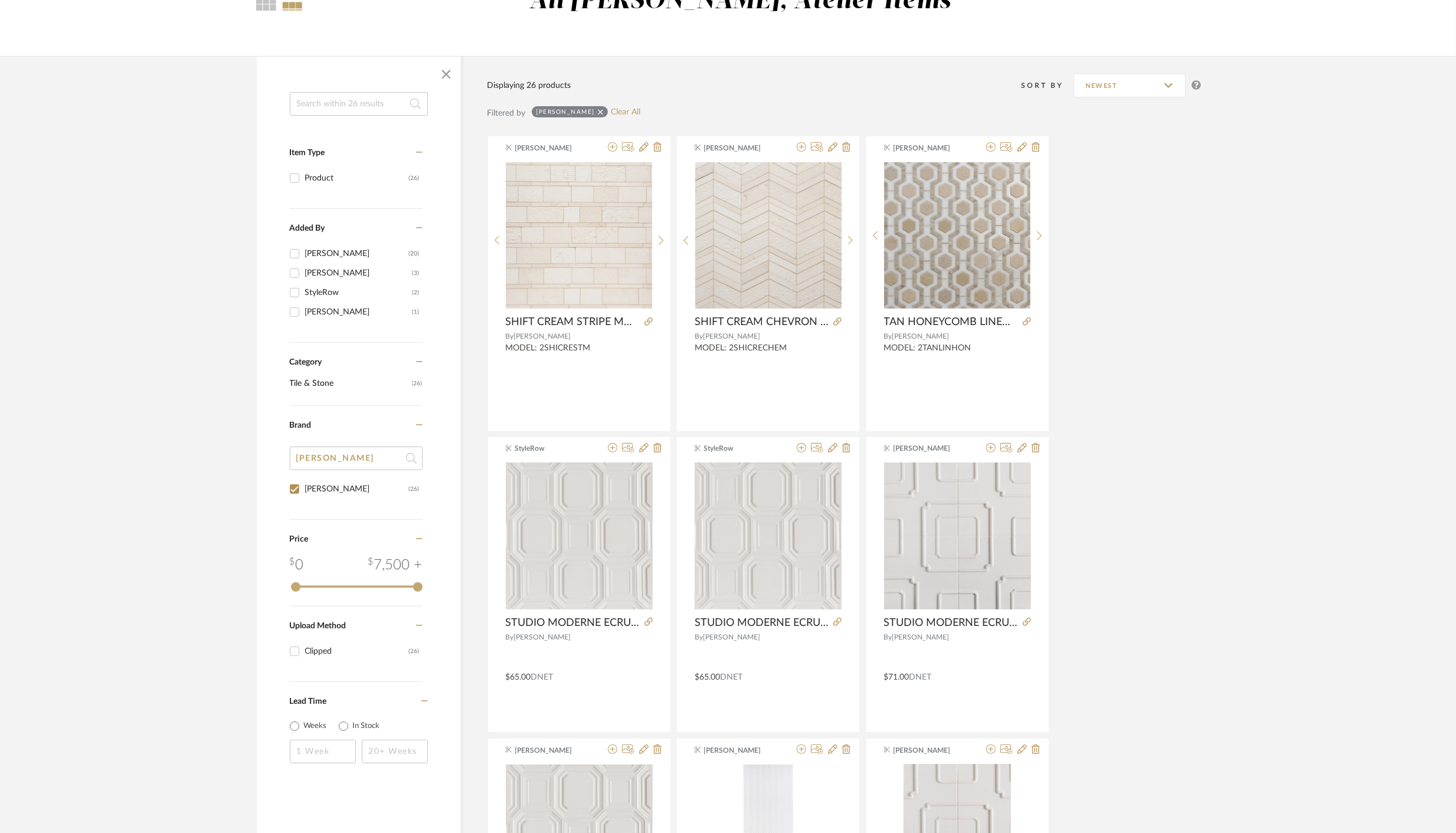
scroll to position [0, 0]
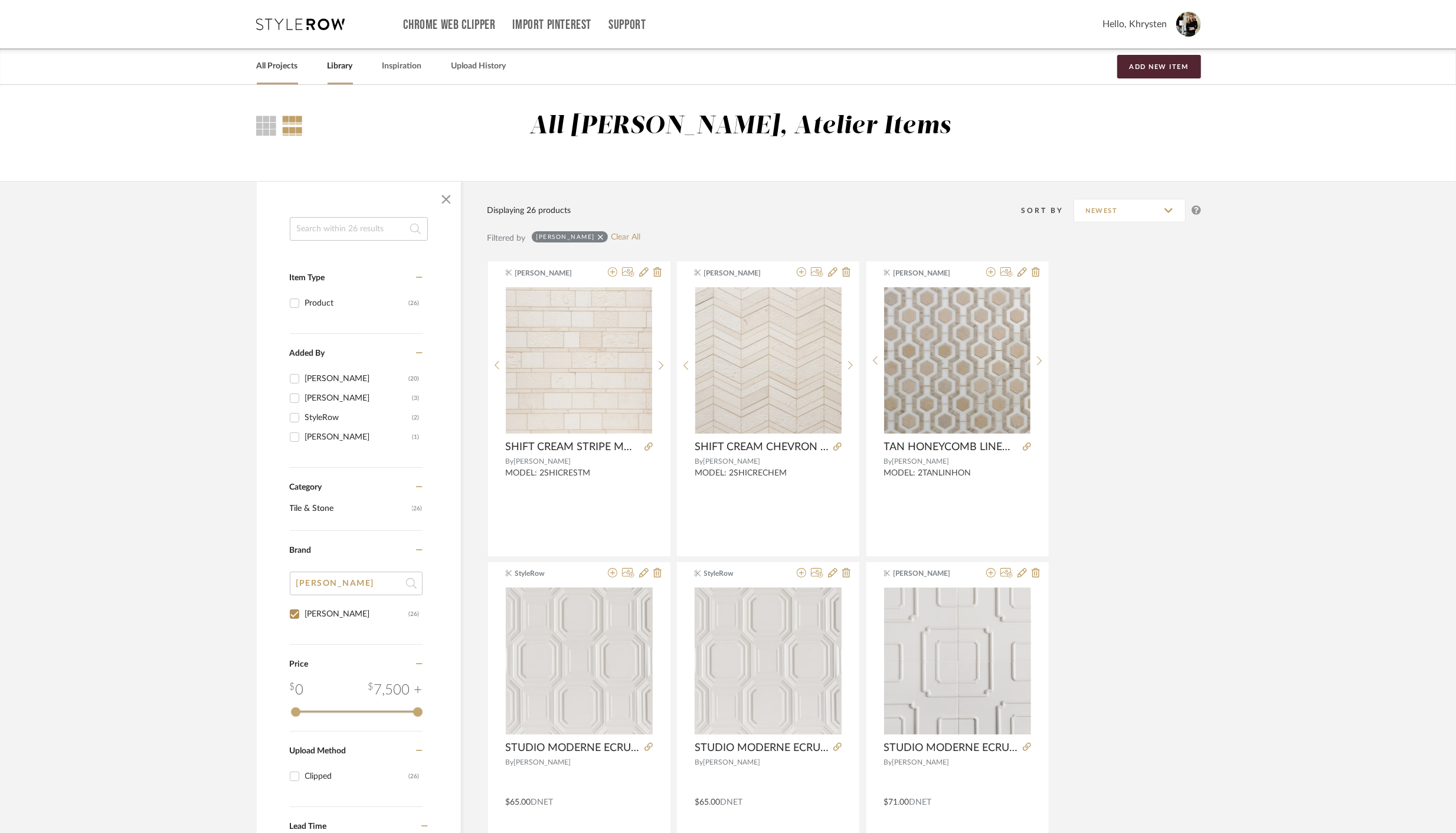
click at [279, 69] on link "All Projects" at bounding box center [277, 66] width 41 height 16
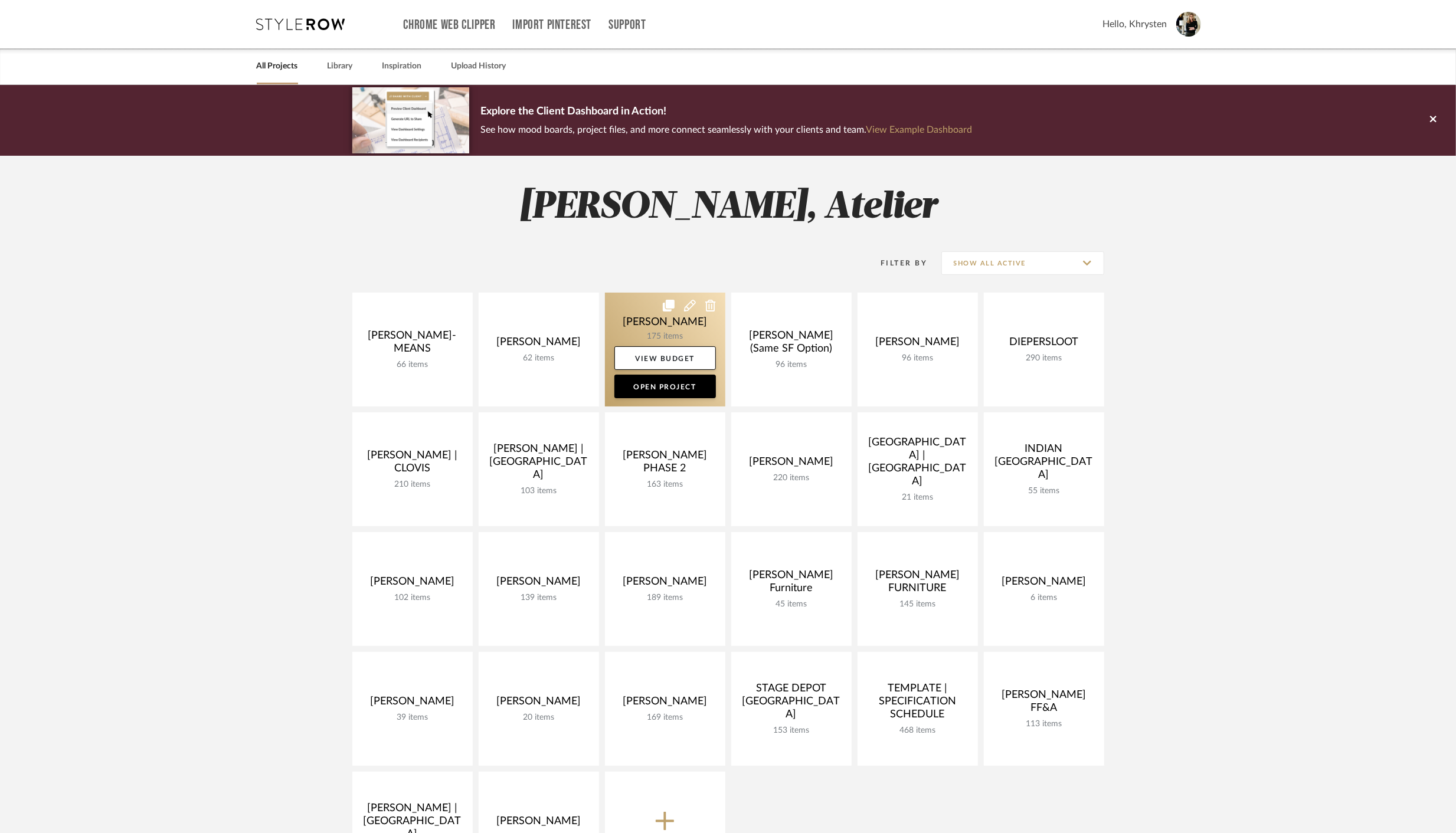
click at [650, 324] on link at bounding box center [665, 350] width 121 height 114
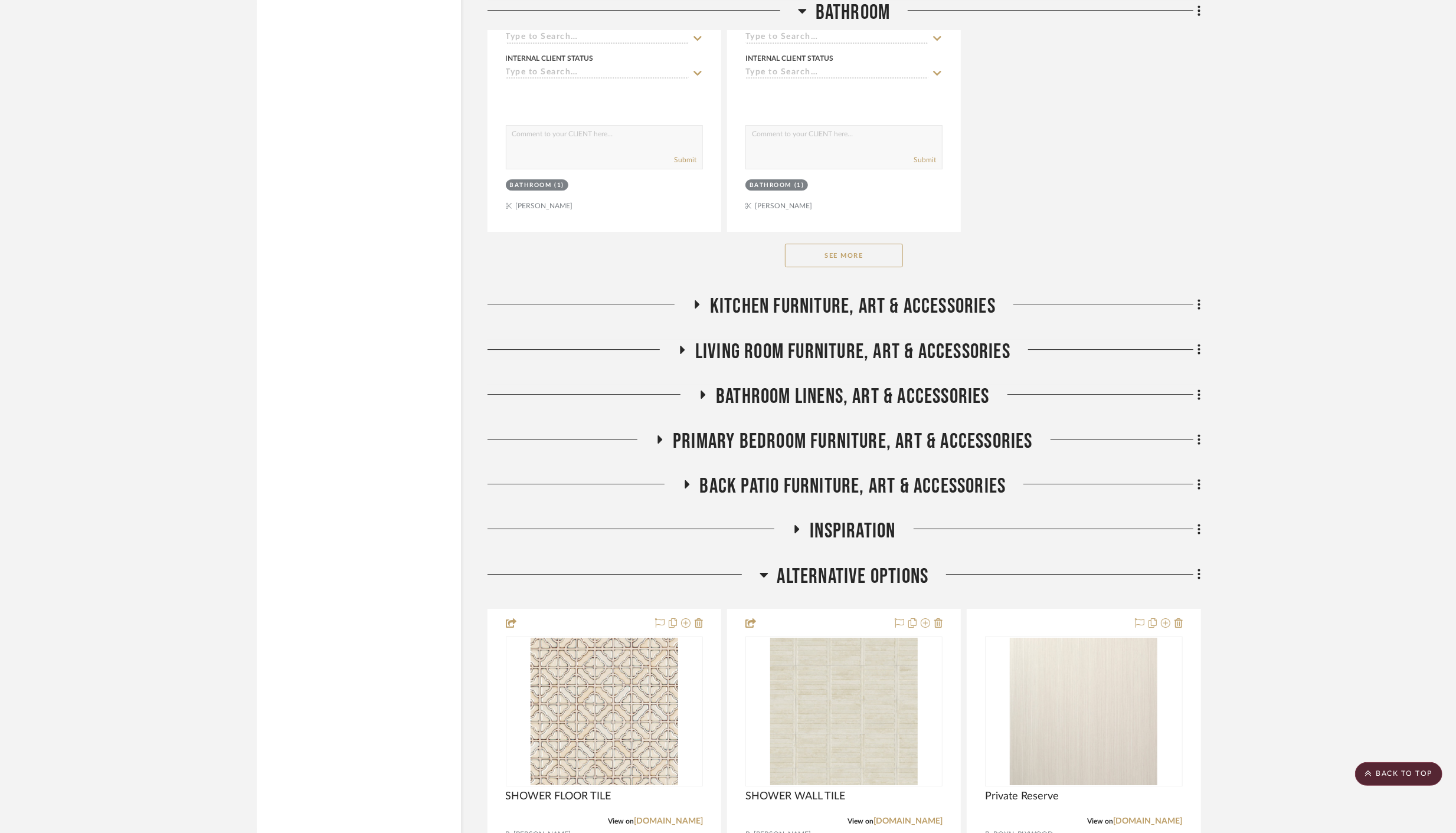
scroll to position [3708, 0]
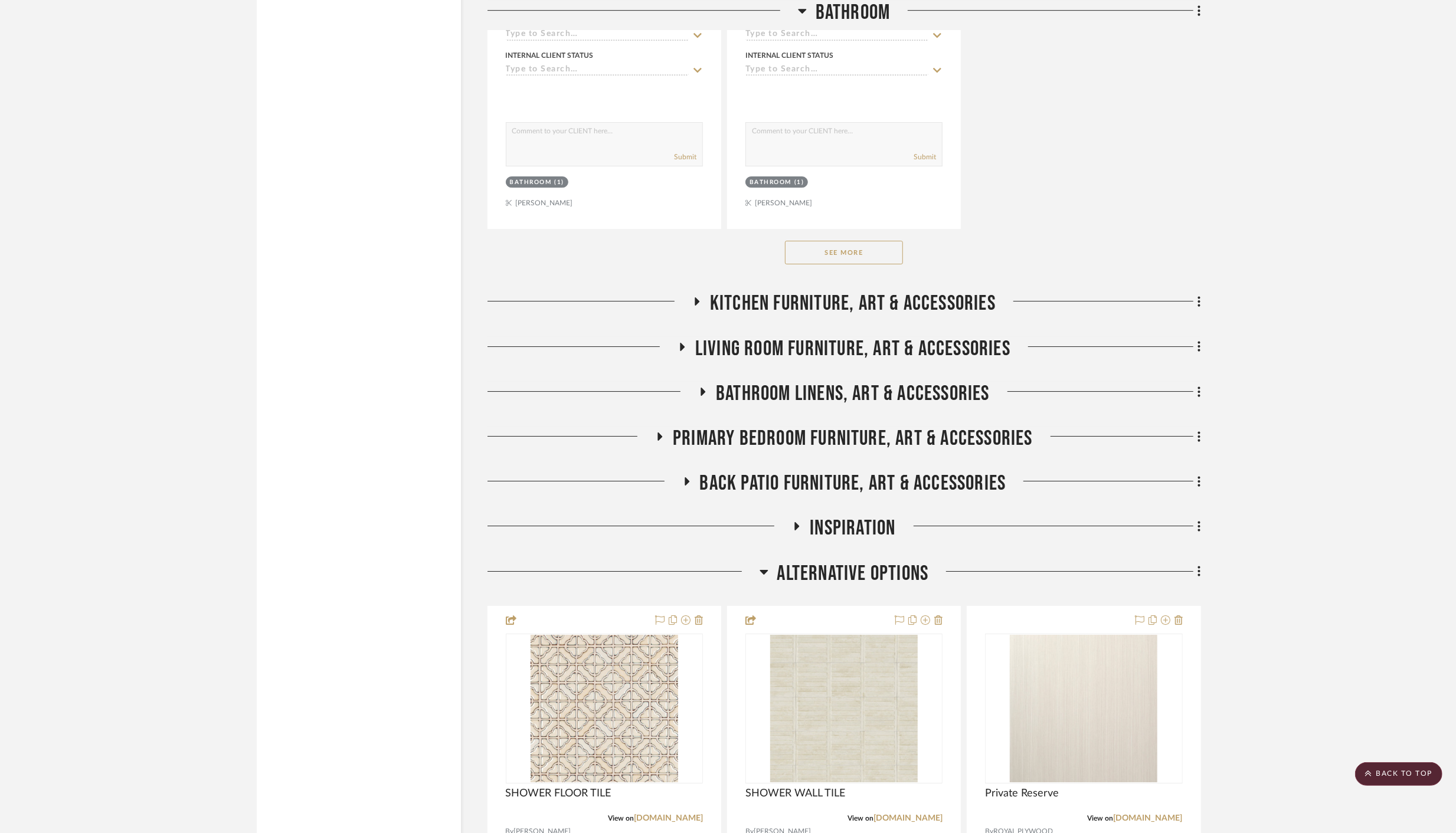
click at [764, 570] on icon at bounding box center [764, 572] width 9 height 14
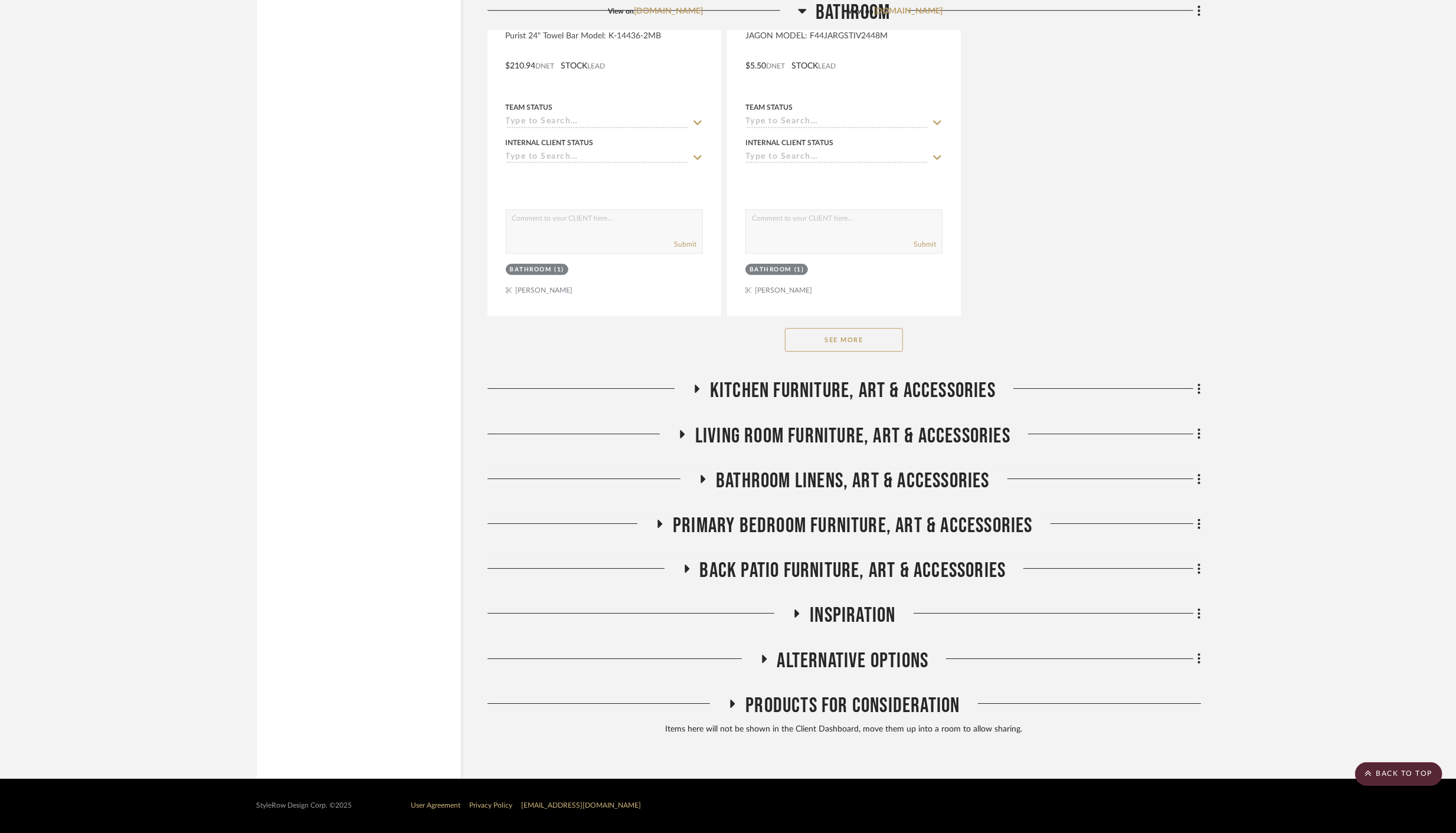
scroll to position [3612, 0]
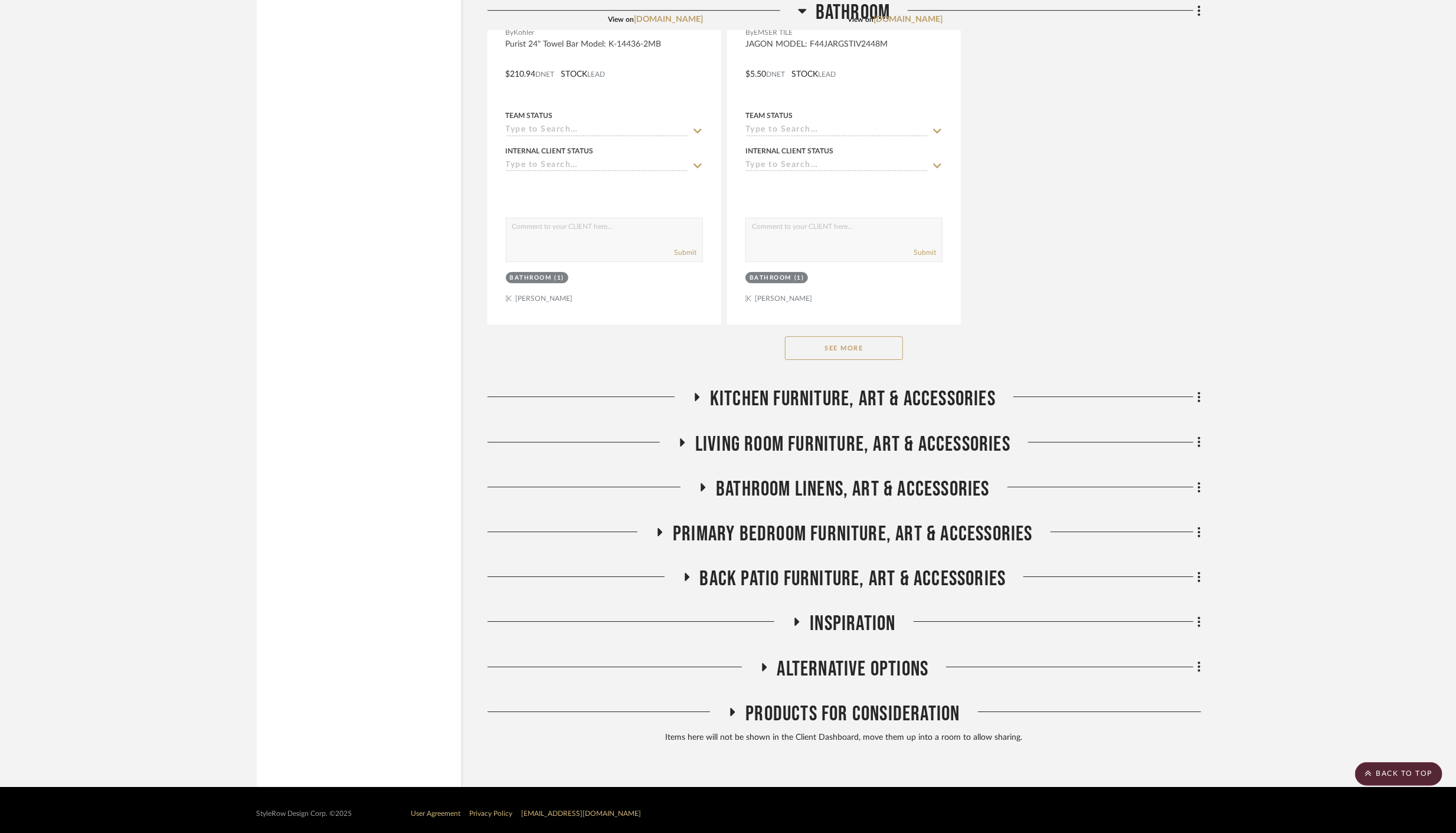
click at [684, 573] on icon at bounding box center [686, 577] width 14 height 9
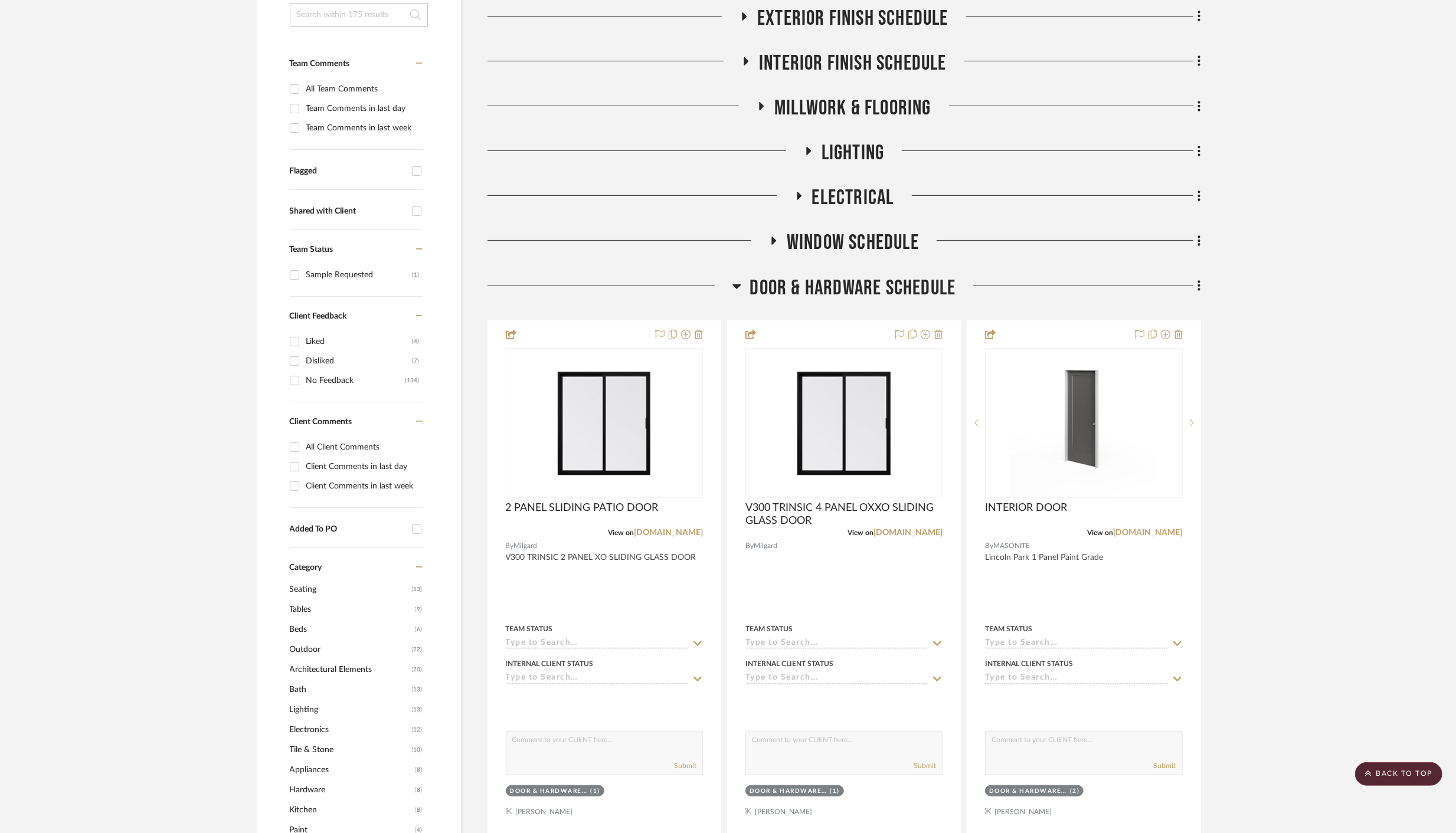
scroll to position [0, 0]
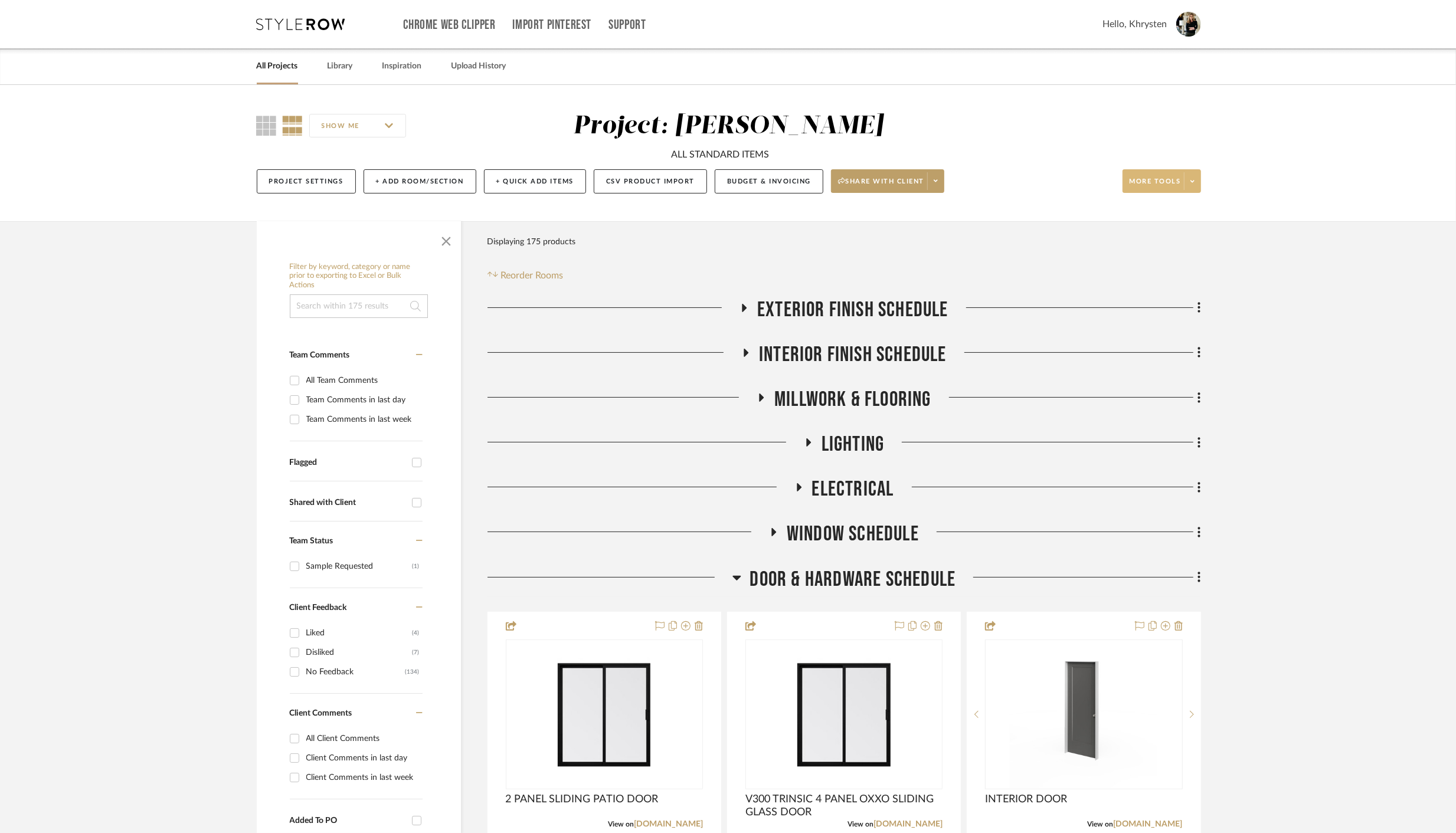
click at [1165, 174] on button "More tools" at bounding box center [1162, 181] width 79 height 23
click at [1157, 295] on span "Bulk Actions" at bounding box center [1174, 300] width 76 height 10
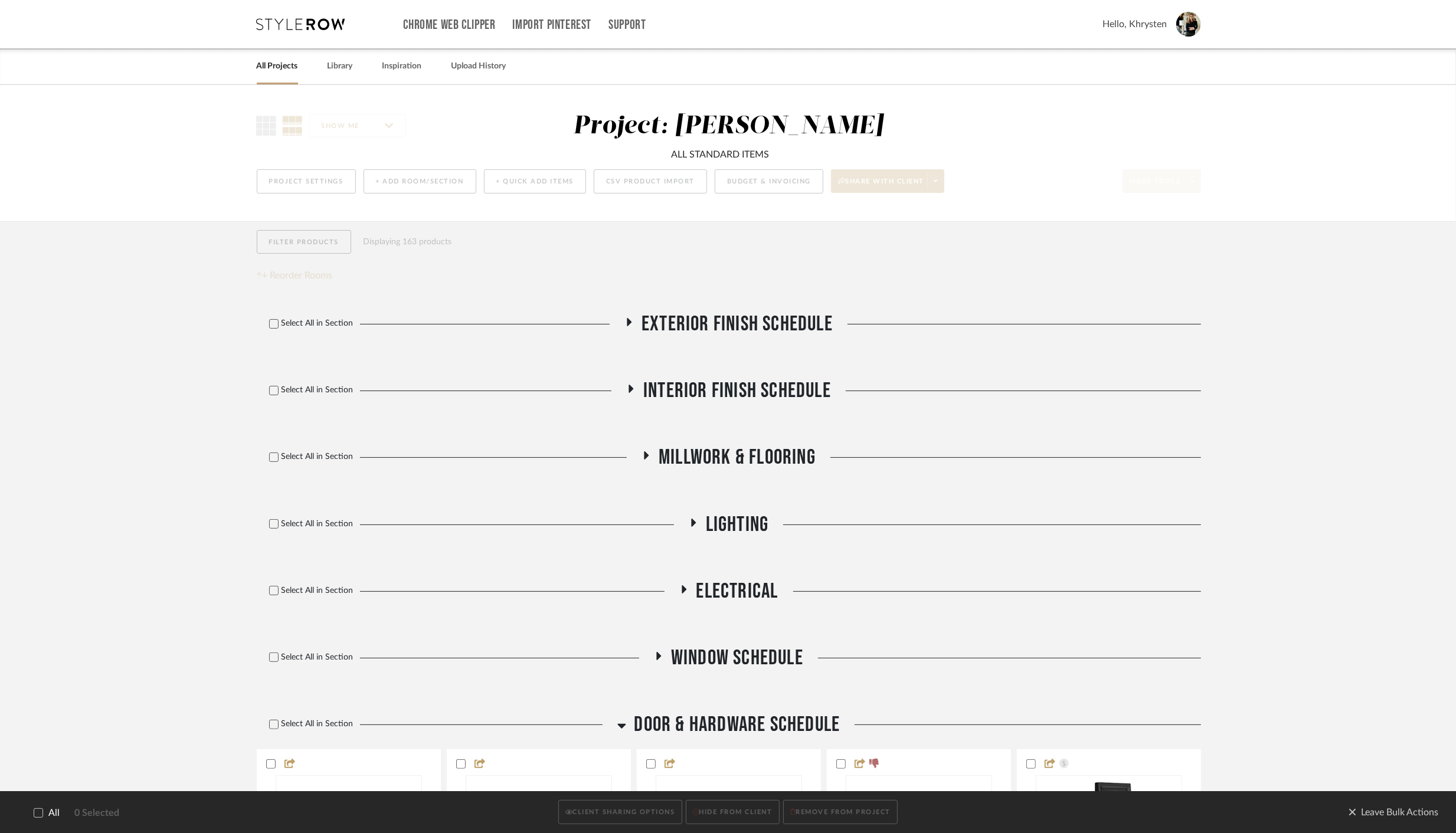
click at [38, 696] on icon at bounding box center [38, 813] width 8 height 8
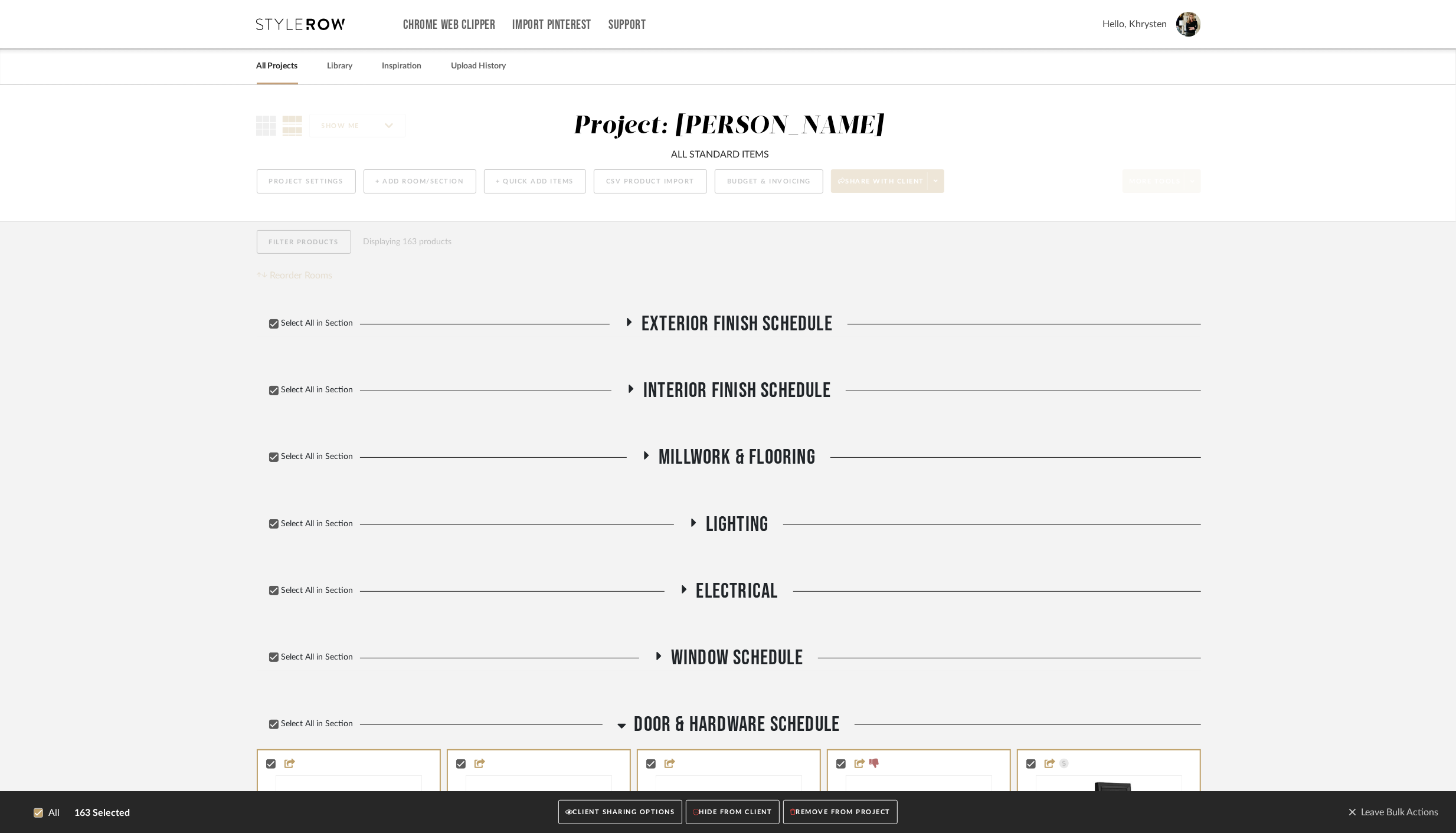
click at [605, 696] on button "CLIENT SHARING OPTIONS" at bounding box center [620, 813] width 123 height 24
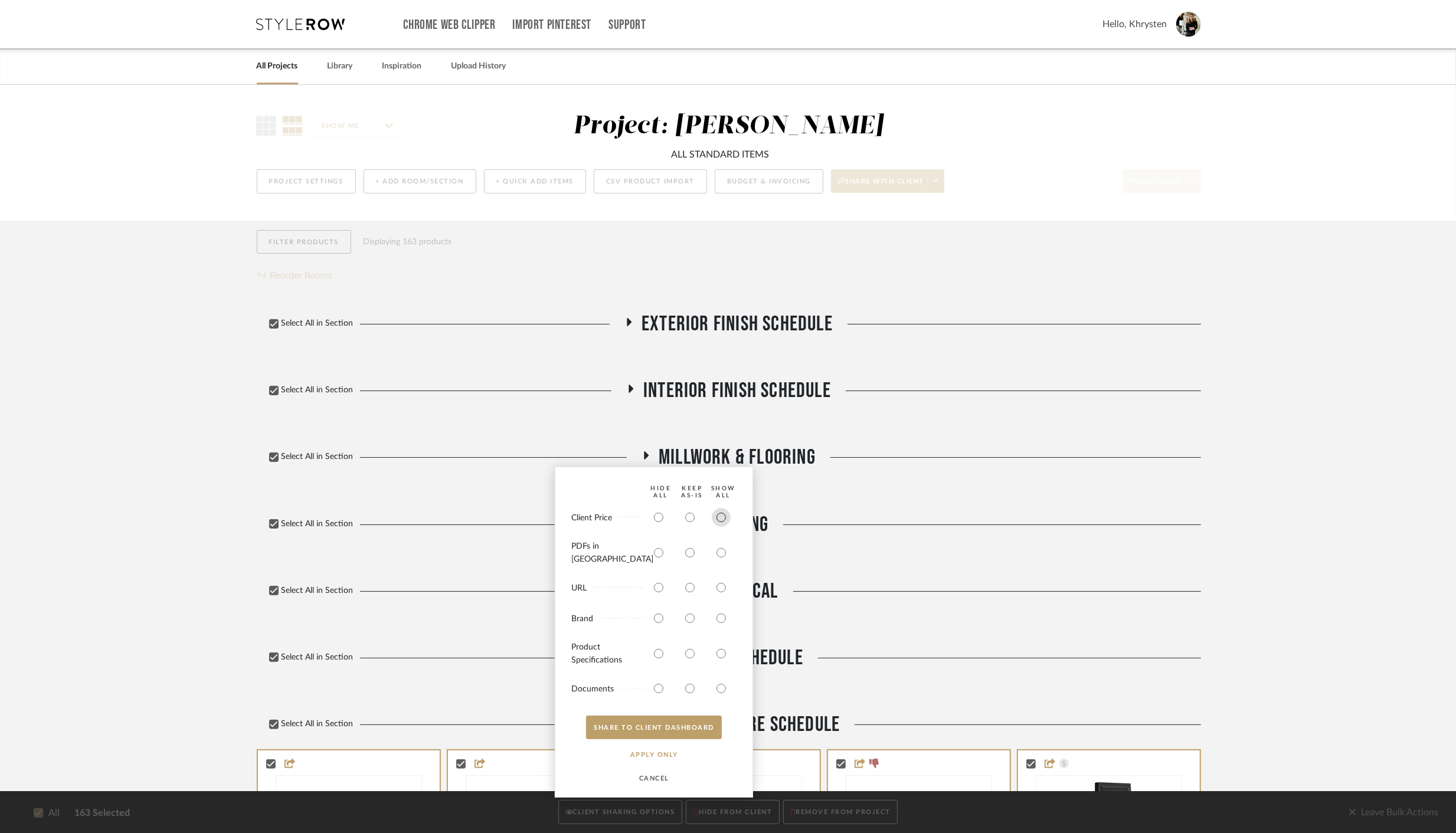
click at [723, 527] on input "radio" at bounding box center [721, 518] width 19 height 19
radio input "true"
click at [718, 556] on input "radio" at bounding box center [721, 553] width 19 height 19
radio input "true"
drag, startPoint x: 724, startPoint y: 654, endPoint x: 713, endPoint y: 688, distance: 35.7
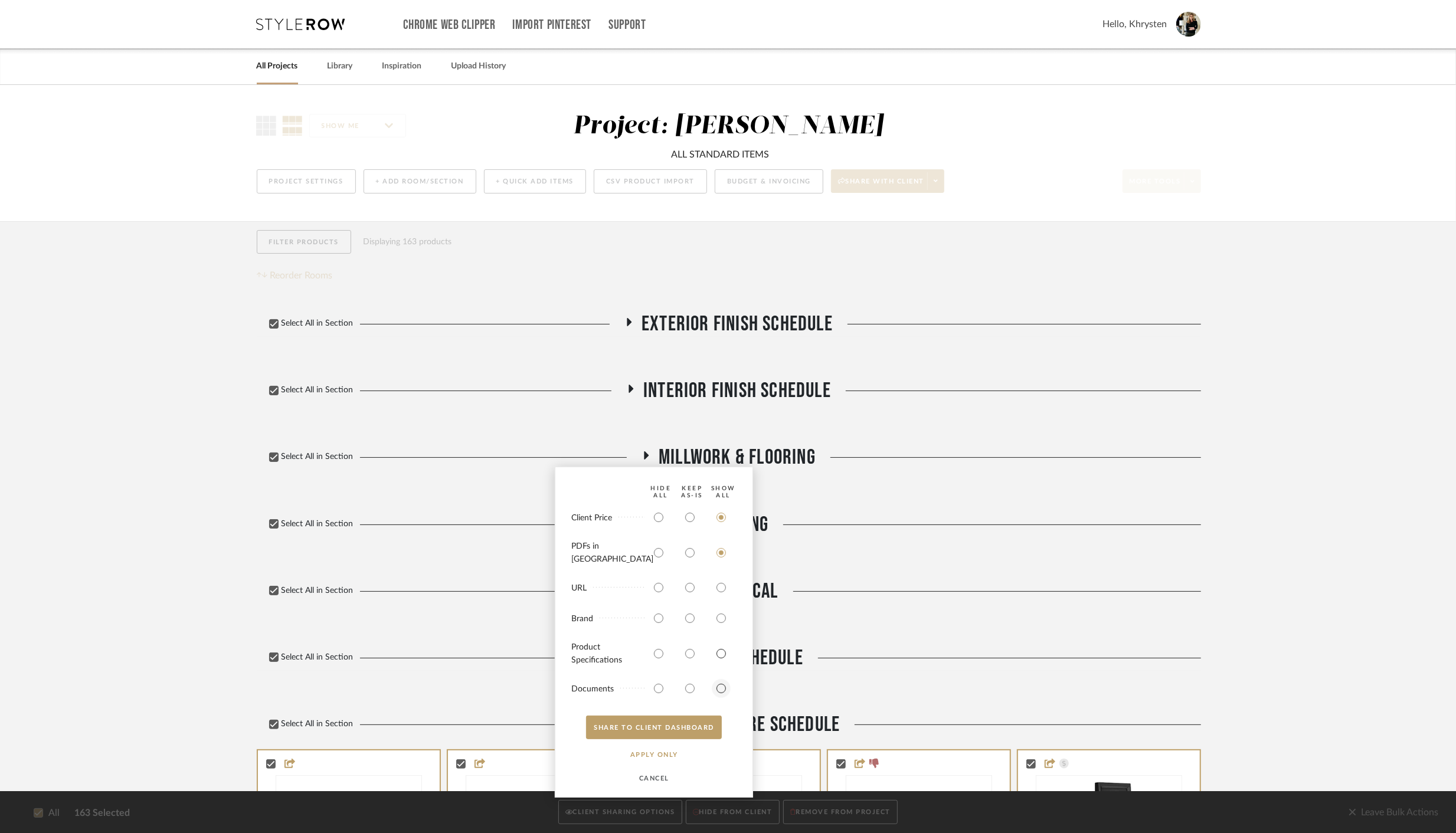
click at [724, 654] on input "radio" at bounding box center [721, 654] width 19 height 19
radio input "true"
click at [725, 686] on input "radio" at bounding box center [721, 689] width 19 height 19
radio input "true"
click at [678, 696] on button "SHARE TO CLIENT Dashboard" at bounding box center [654, 727] width 136 height 23
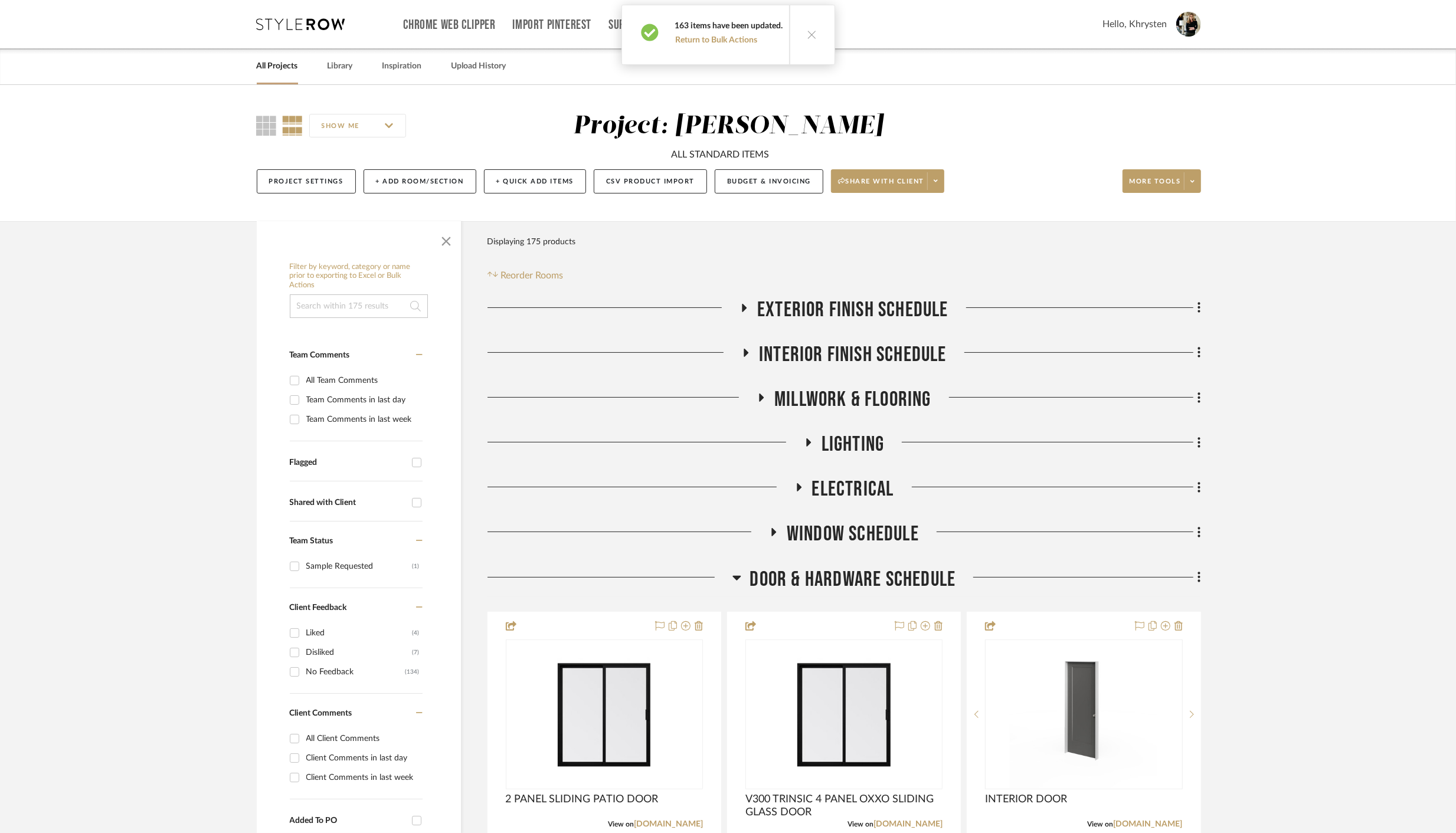
click at [744, 577] on h3 "Door & Hardware Schedule" at bounding box center [844, 580] width 224 height 25
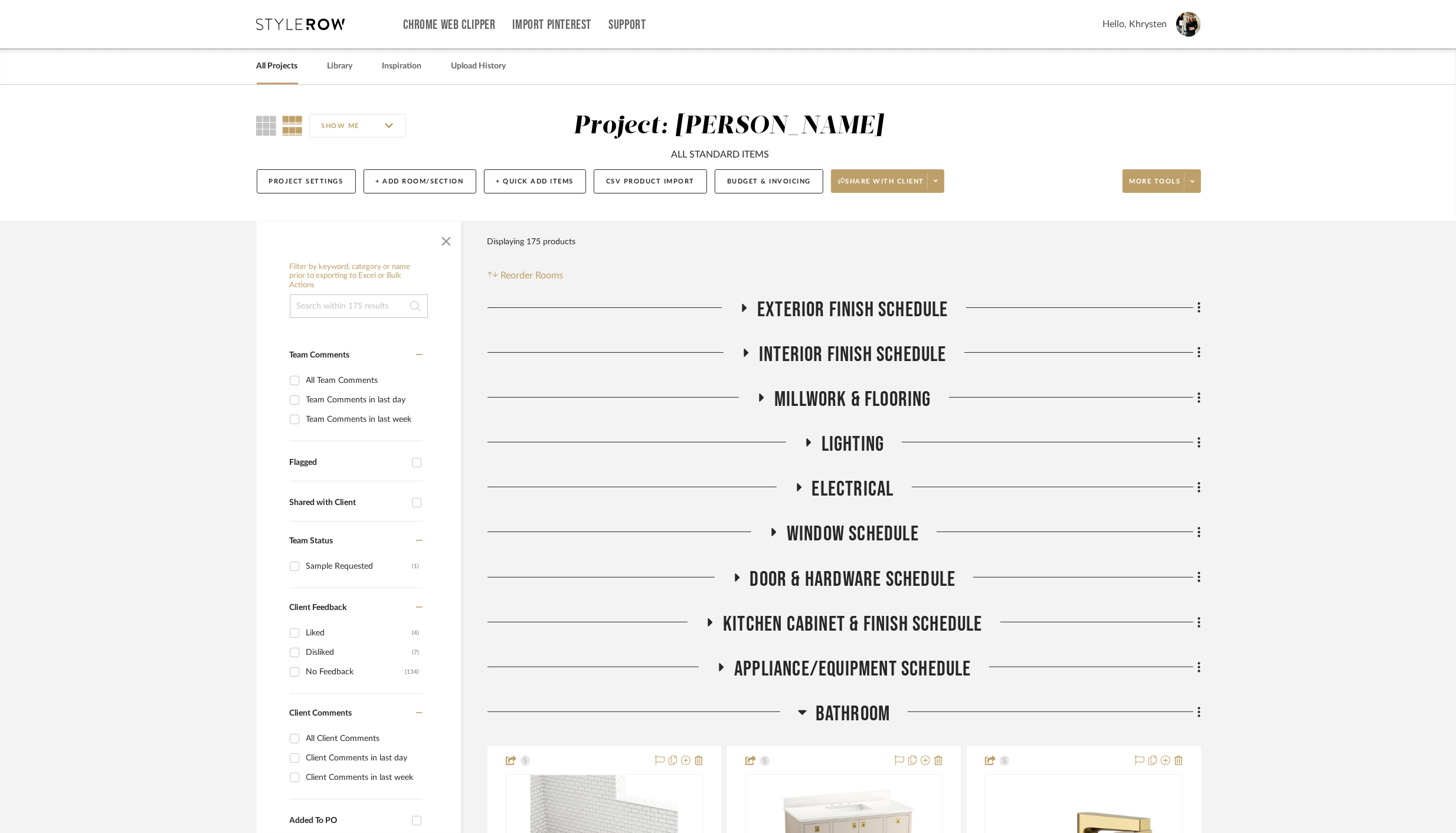
click at [738, 579] on icon at bounding box center [737, 577] width 14 height 9
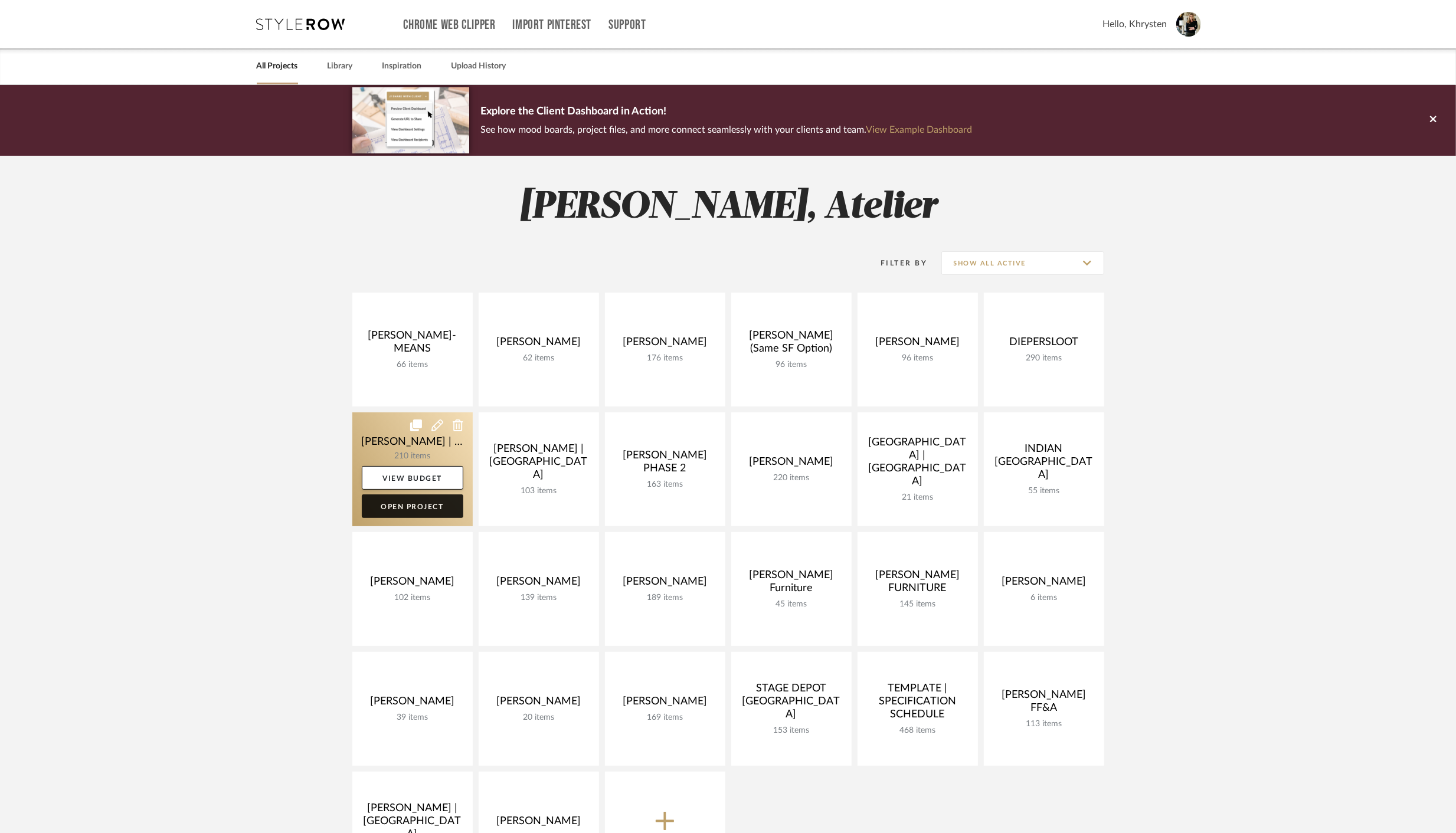
click at [411, 506] on link "Open Project" at bounding box center [412, 506] width 102 height 23
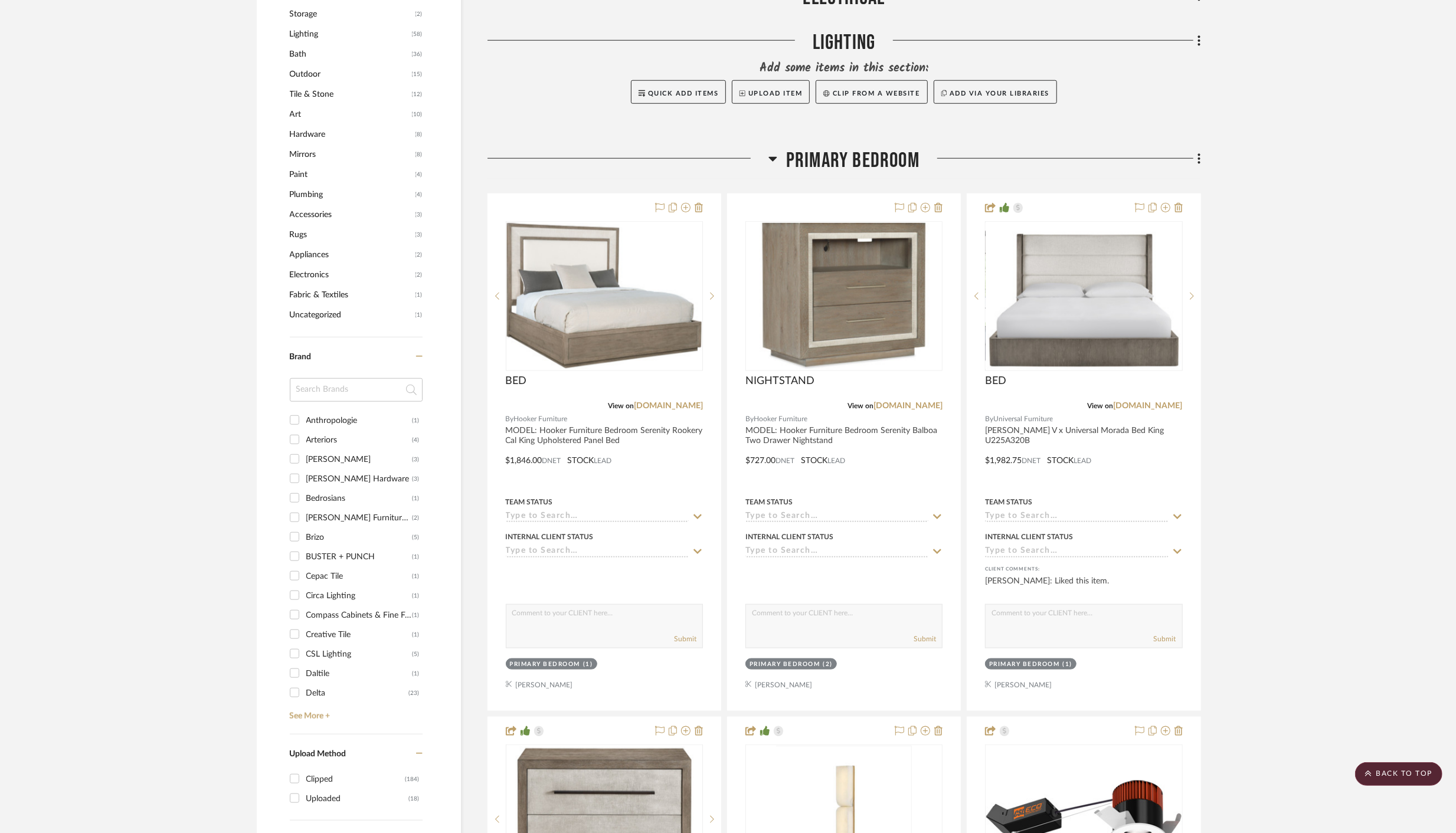
scroll to position [1034, 0]
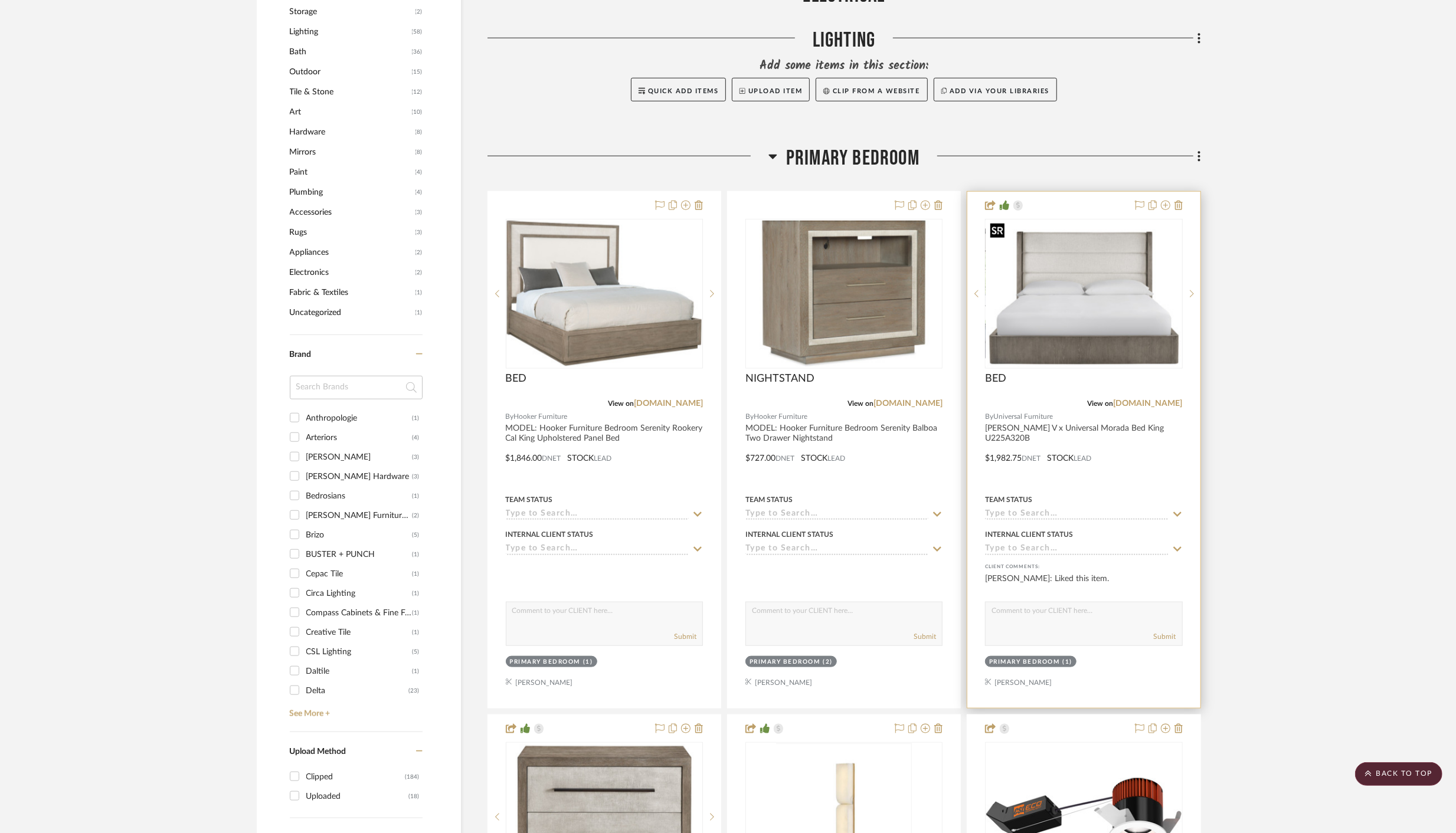
click at [1077, 334] on img "0" at bounding box center [1083, 294] width 195 height 147
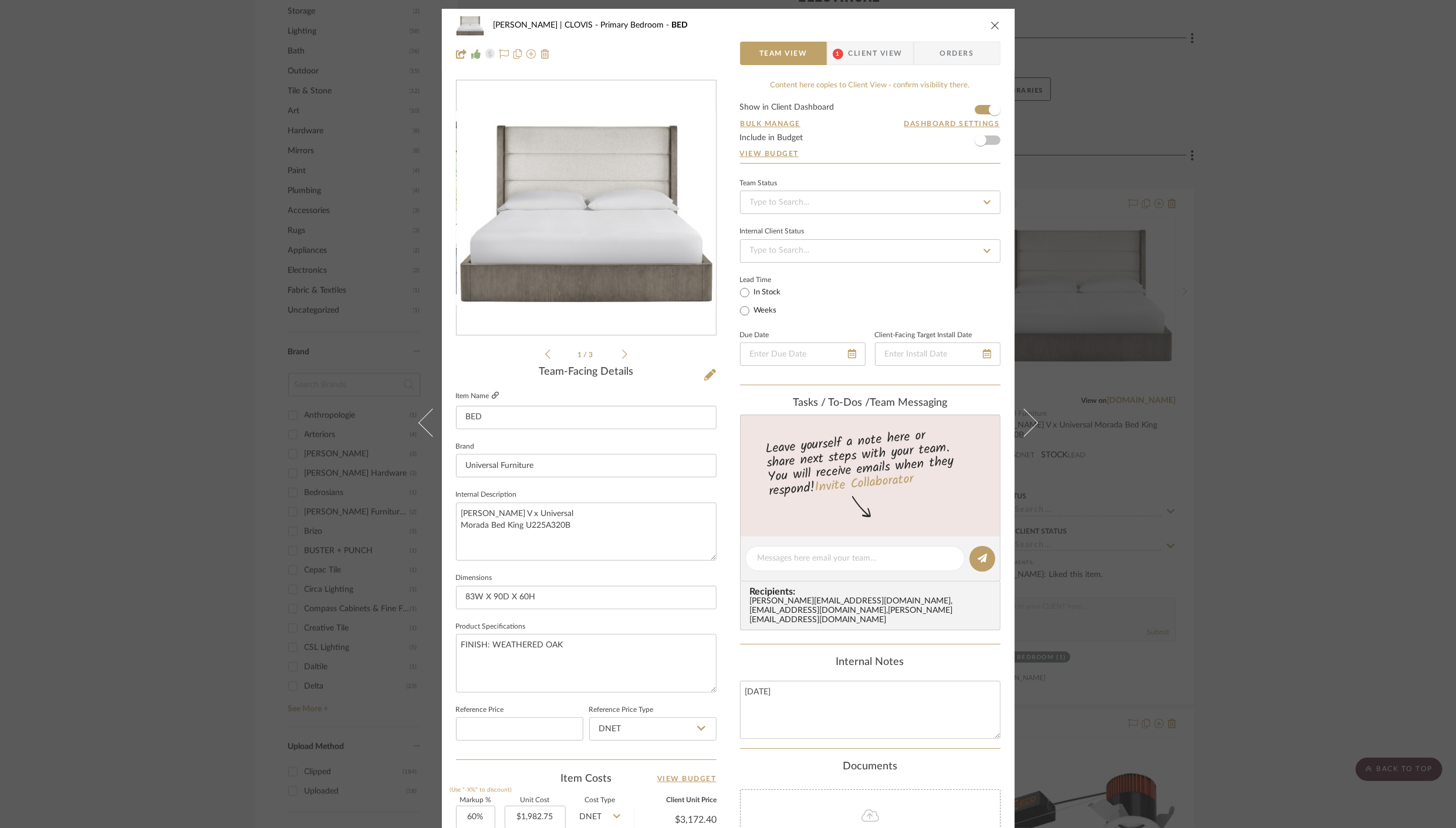
click at [491, 395] on icon at bounding box center [495, 395] width 7 height 7
click at [993, 23] on icon "close" at bounding box center [995, 25] width 9 height 9
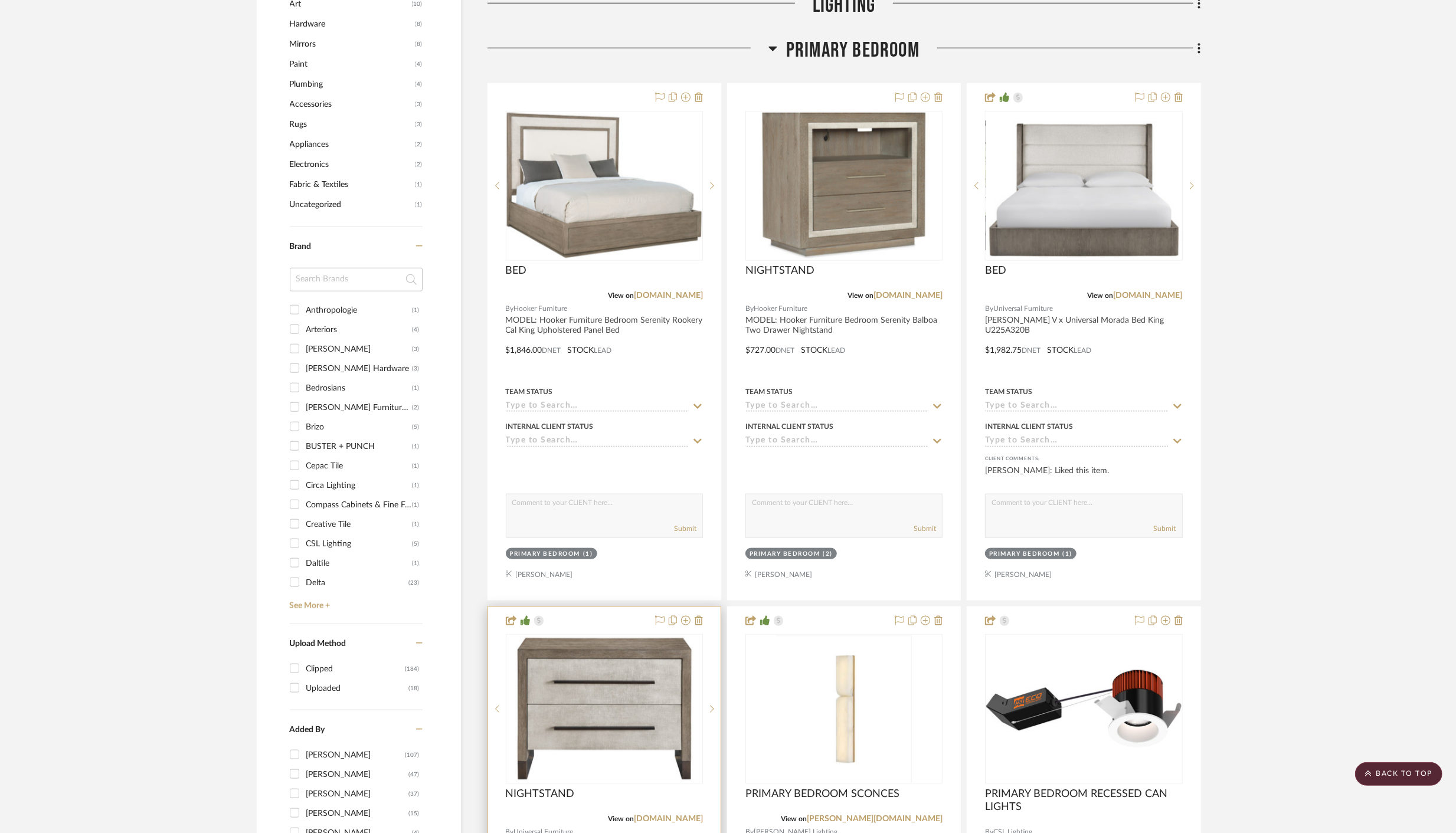
scroll to position [1155, 0]
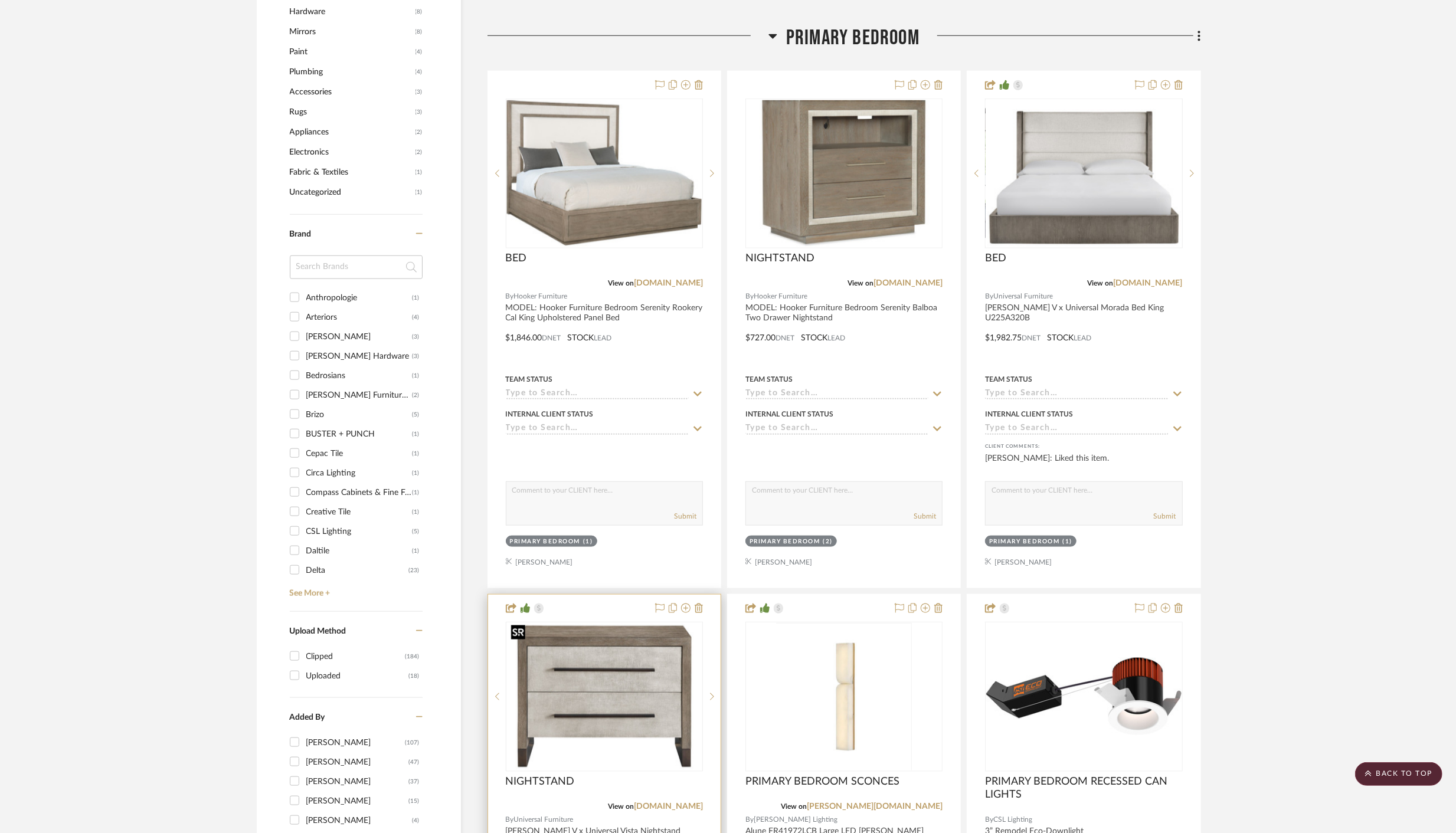
click at [608, 660] on img "0" at bounding box center [604, 697] width 195 height 147
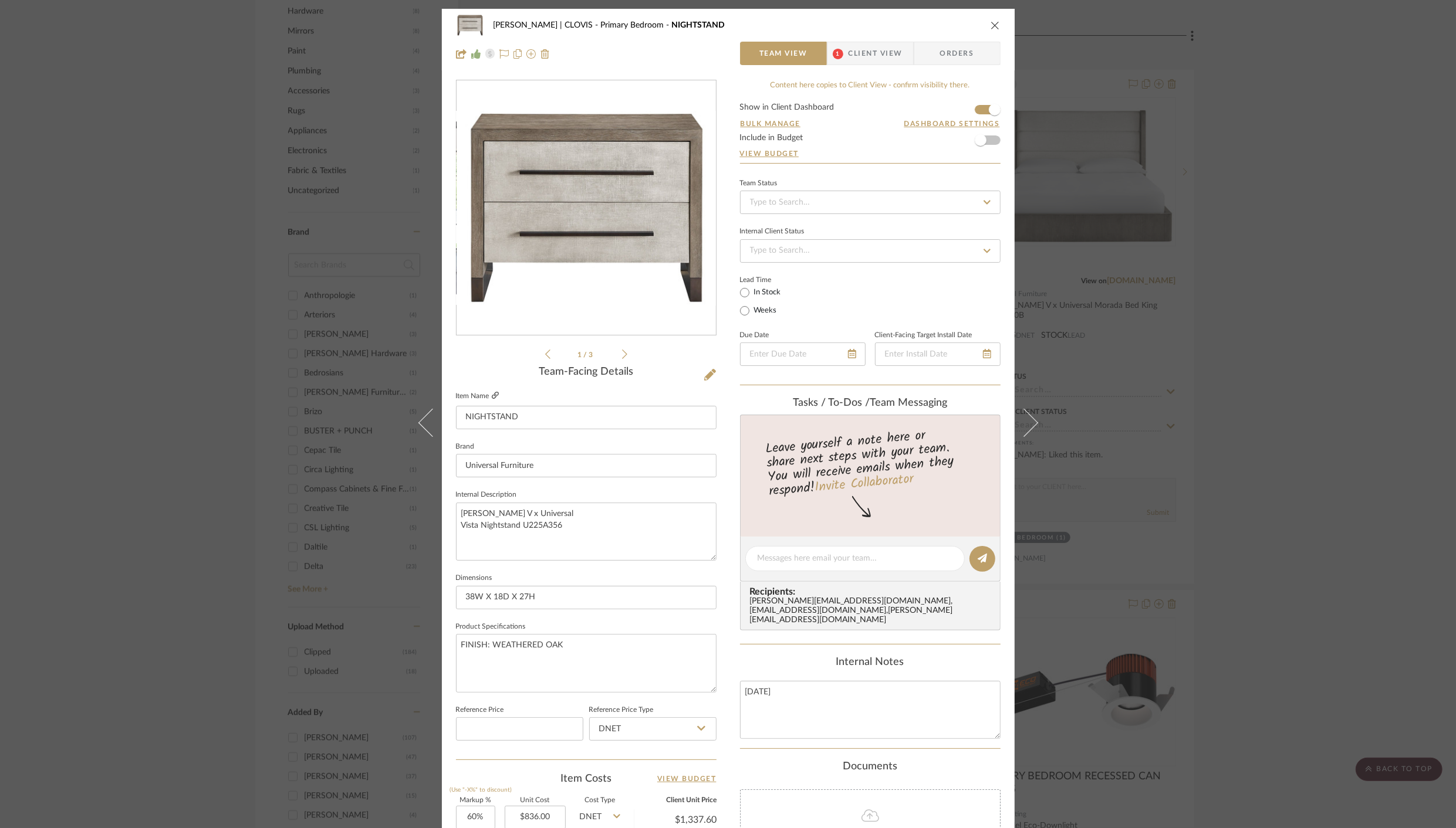
click at [493, 394] on icon at bounding box center [495, 395] width 7 height 7
